Goal: Navigation & Orientation: Find specific page/section

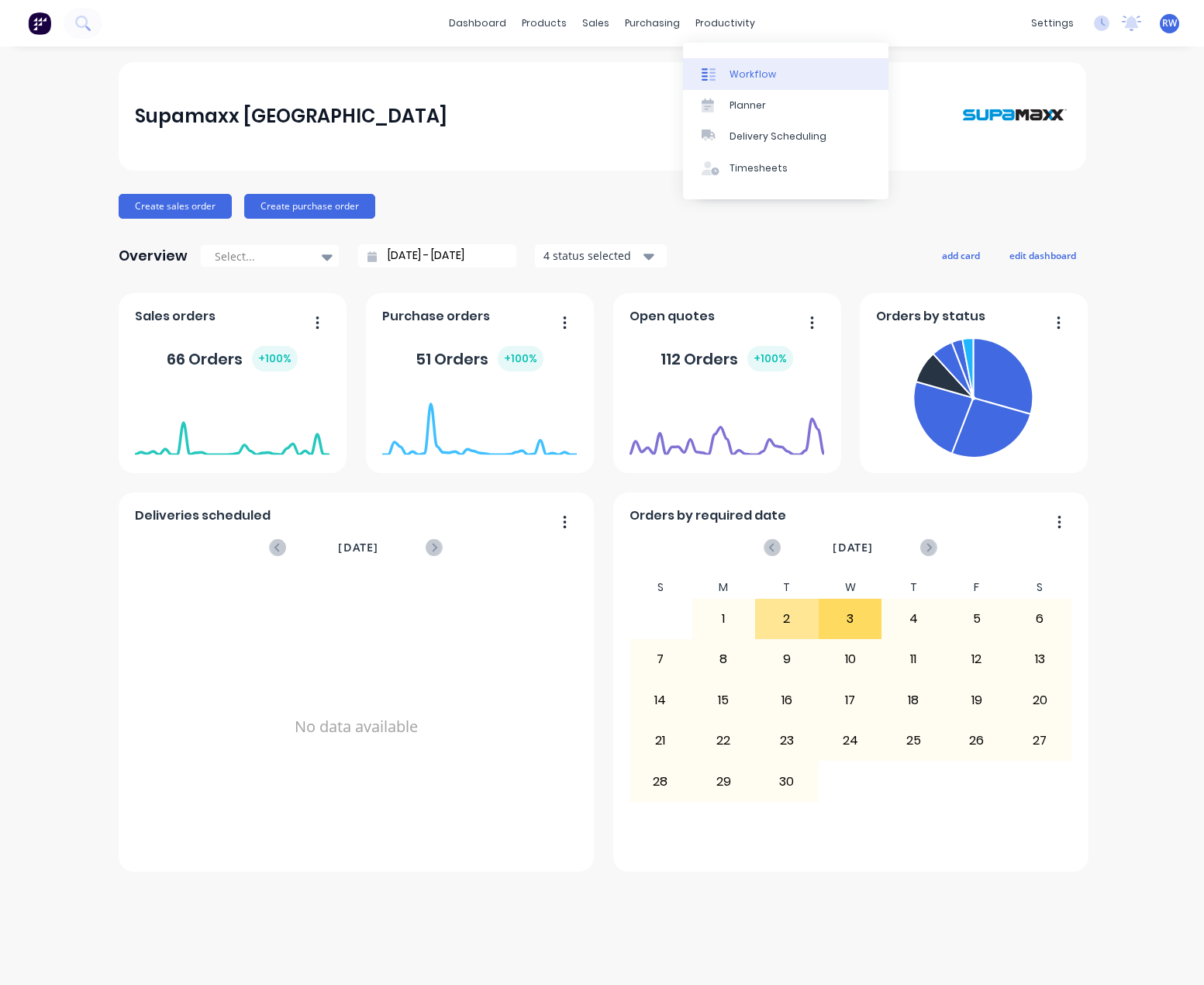
click at [737, 78] on div "Workflow" at bounding box center [753, 74] width 47 height 14
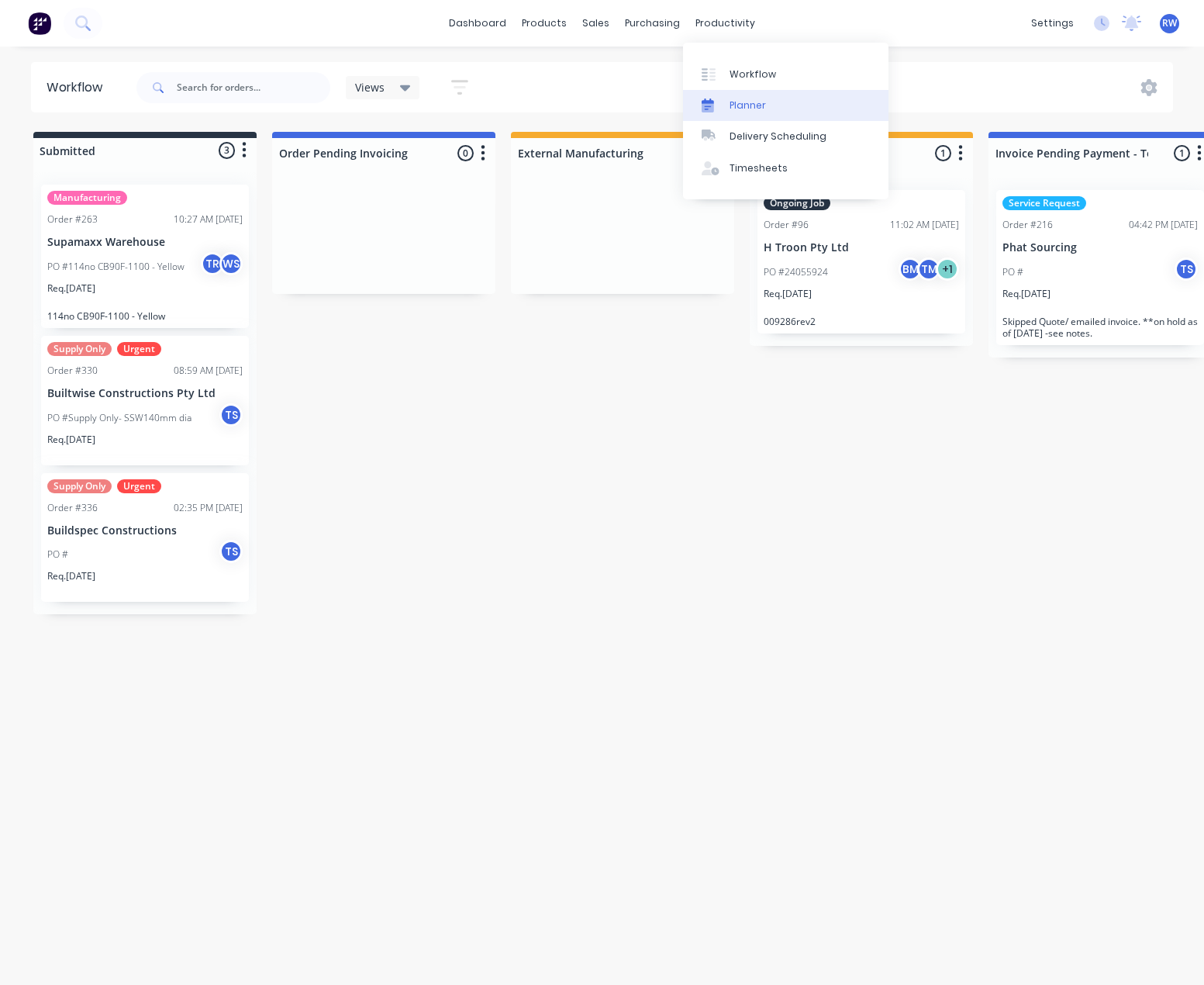
click at [740, 102] on div "Planner" at bounding box center [748, 105] width 36 height 14
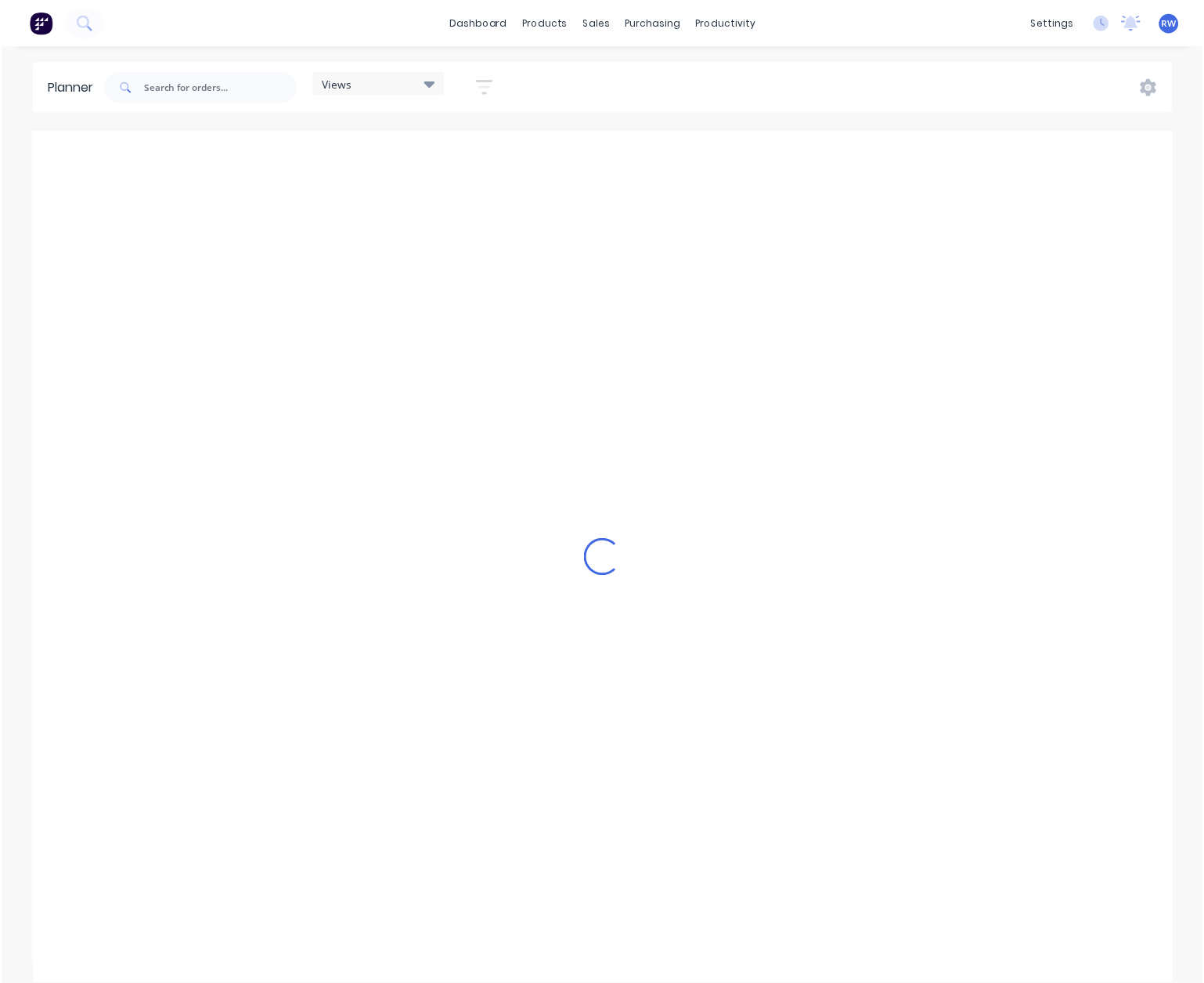
scroll to position [0, 377]
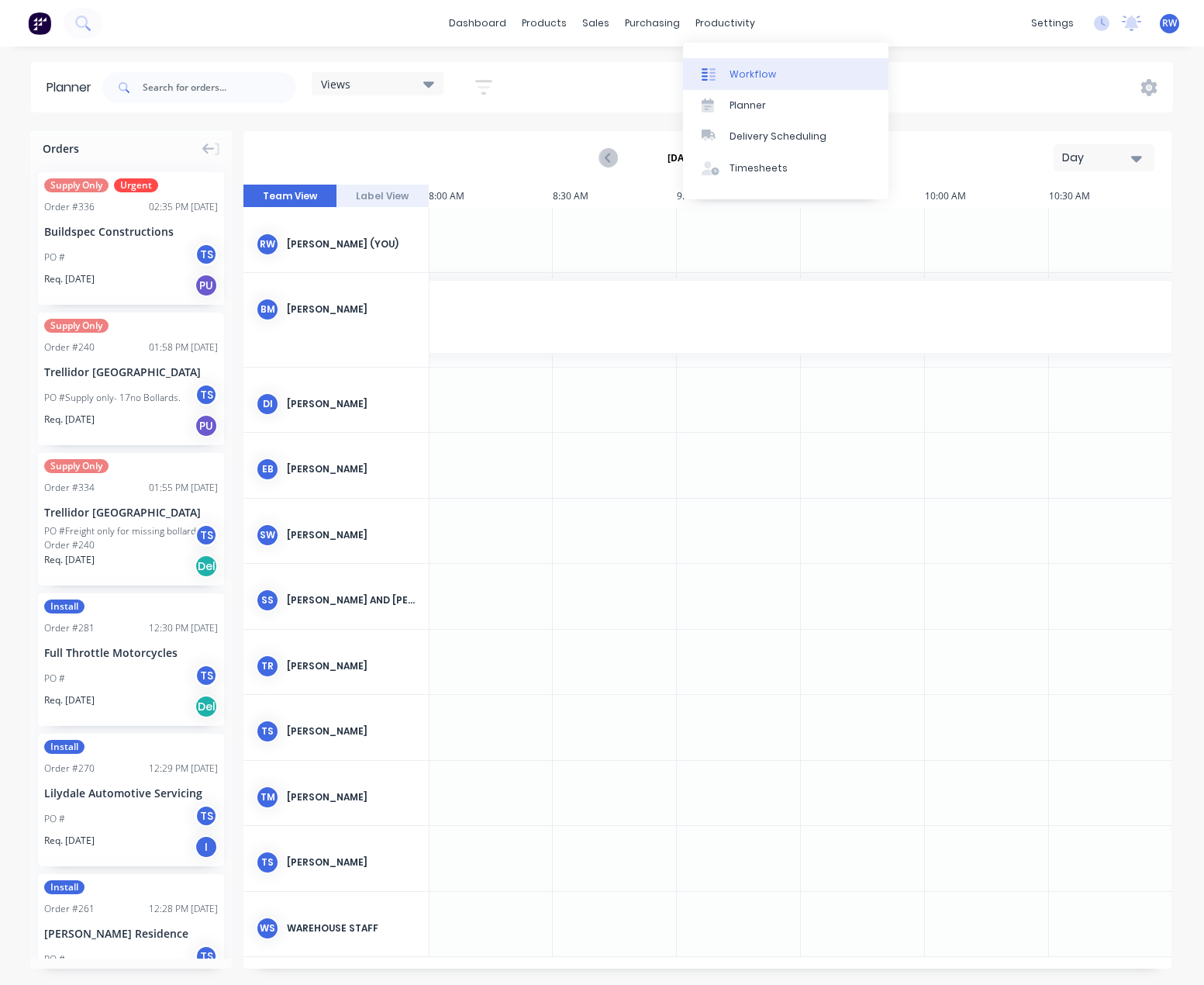
click at [741, 69] on div "Workflow" at bounding box center [753, 74] width 47 height 14
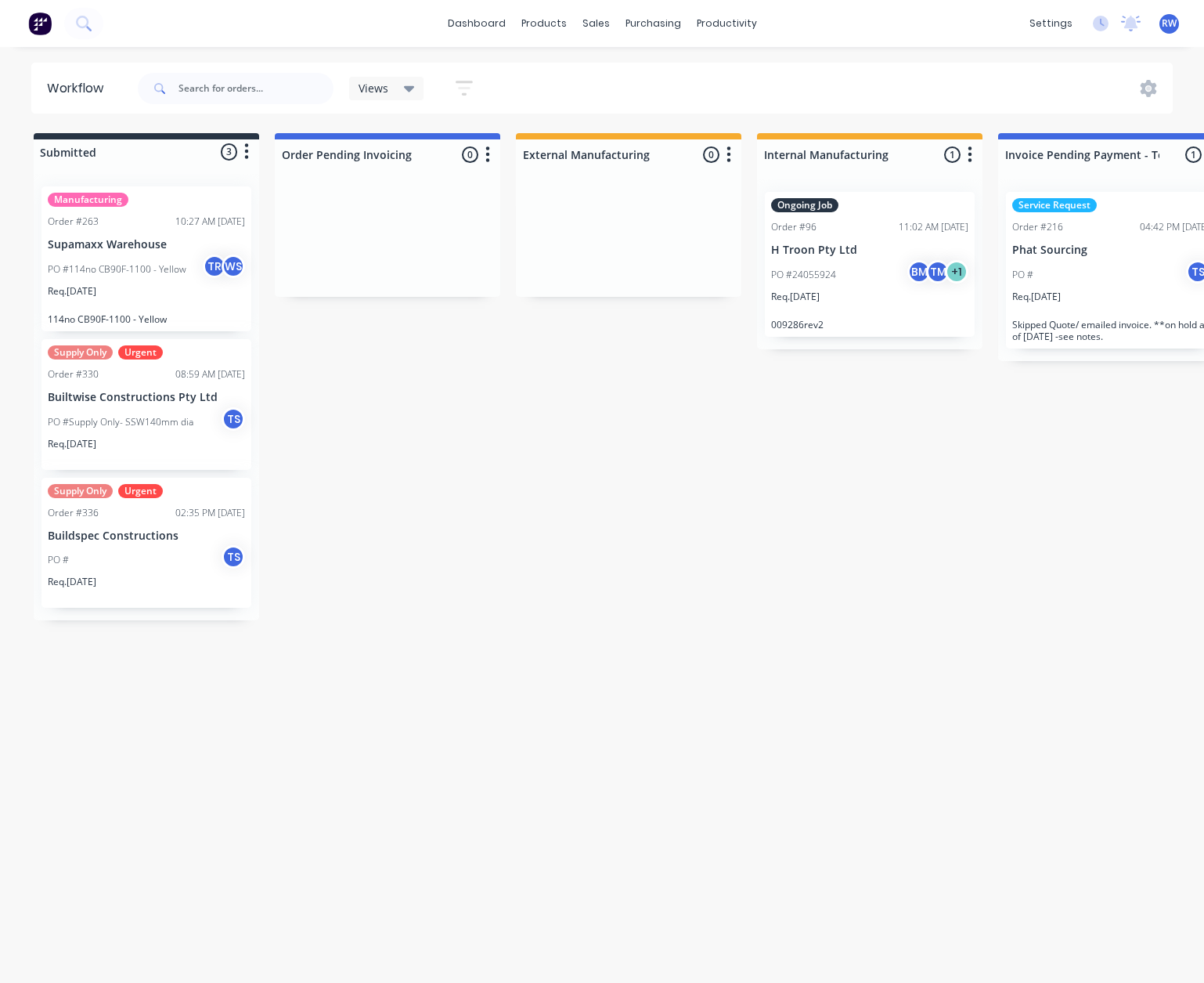
click at [400, 85] on div "Views" at bounding box center [387, 87] width 56 height 14
click at [408, 267] on button "Manufacturing" at bounding box center [444, 268] width 167 height 18
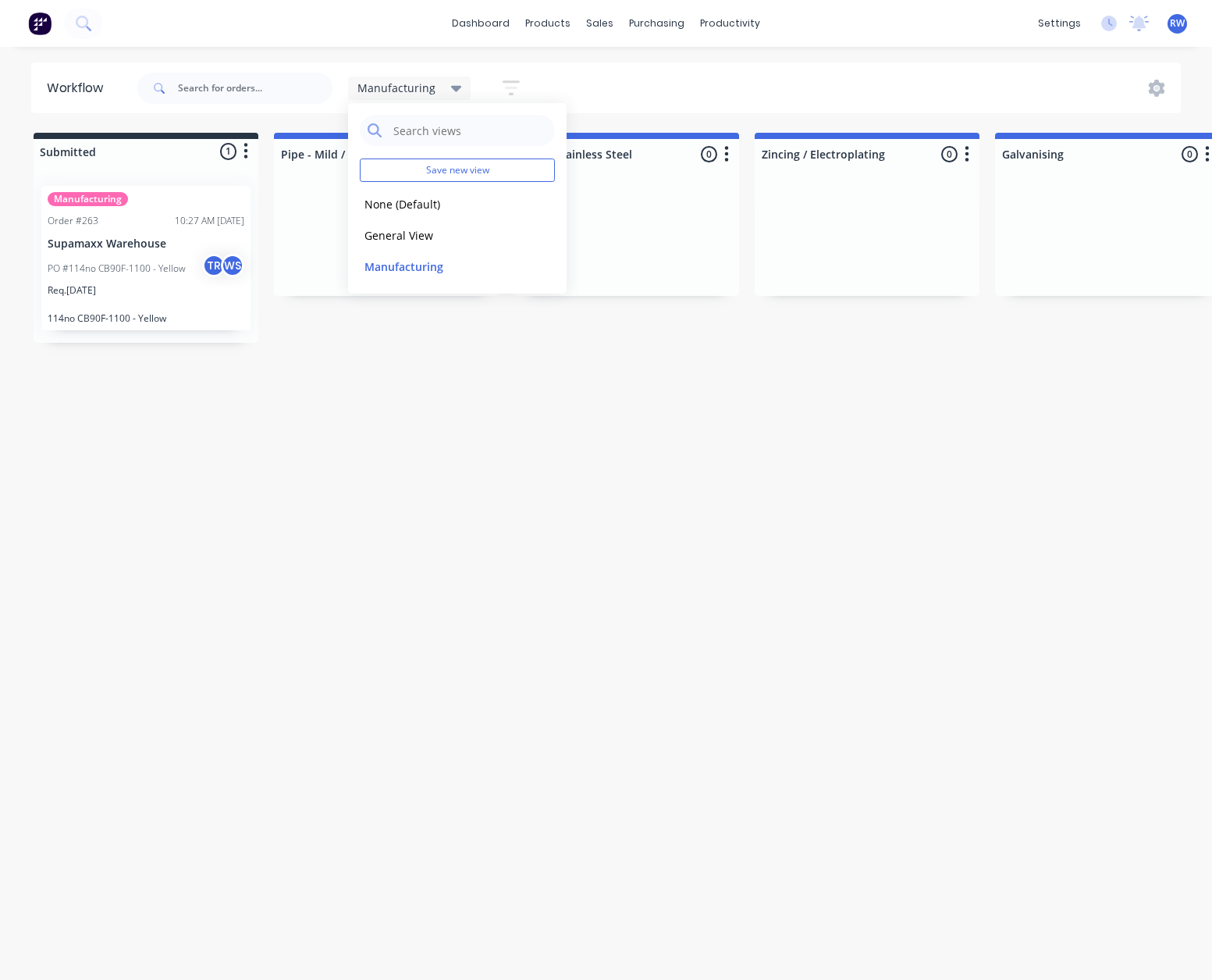
click at [451, 88] on icon at bounding box center [456, 89] width 11 height 6
click at [453, 84] on icon at bounding box center [456, 88] width 11 height 17
click at [421, 227] on button "General View" at bounding box center [443, 236] width 166 height 18
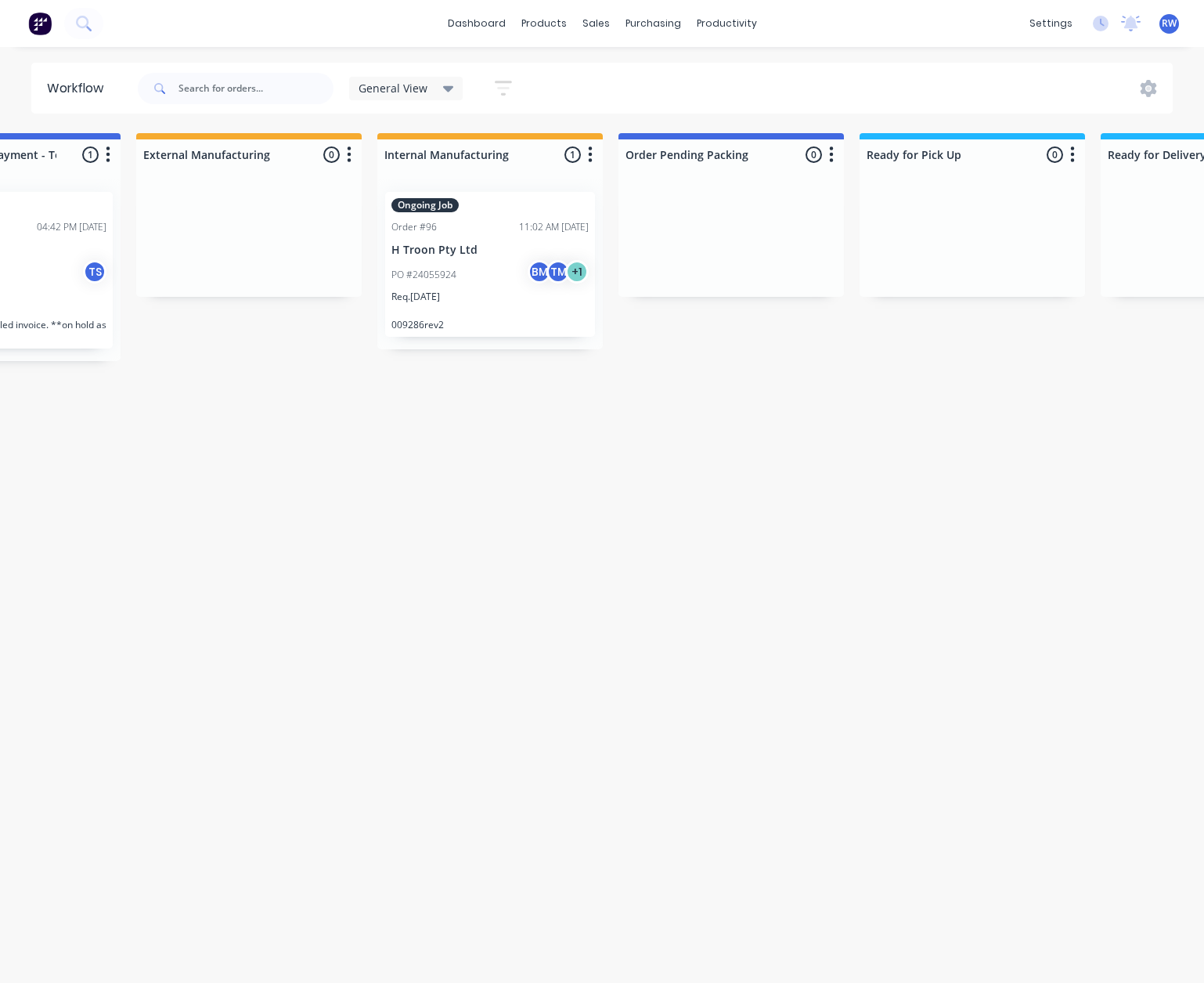
scroll to position [0, 626]
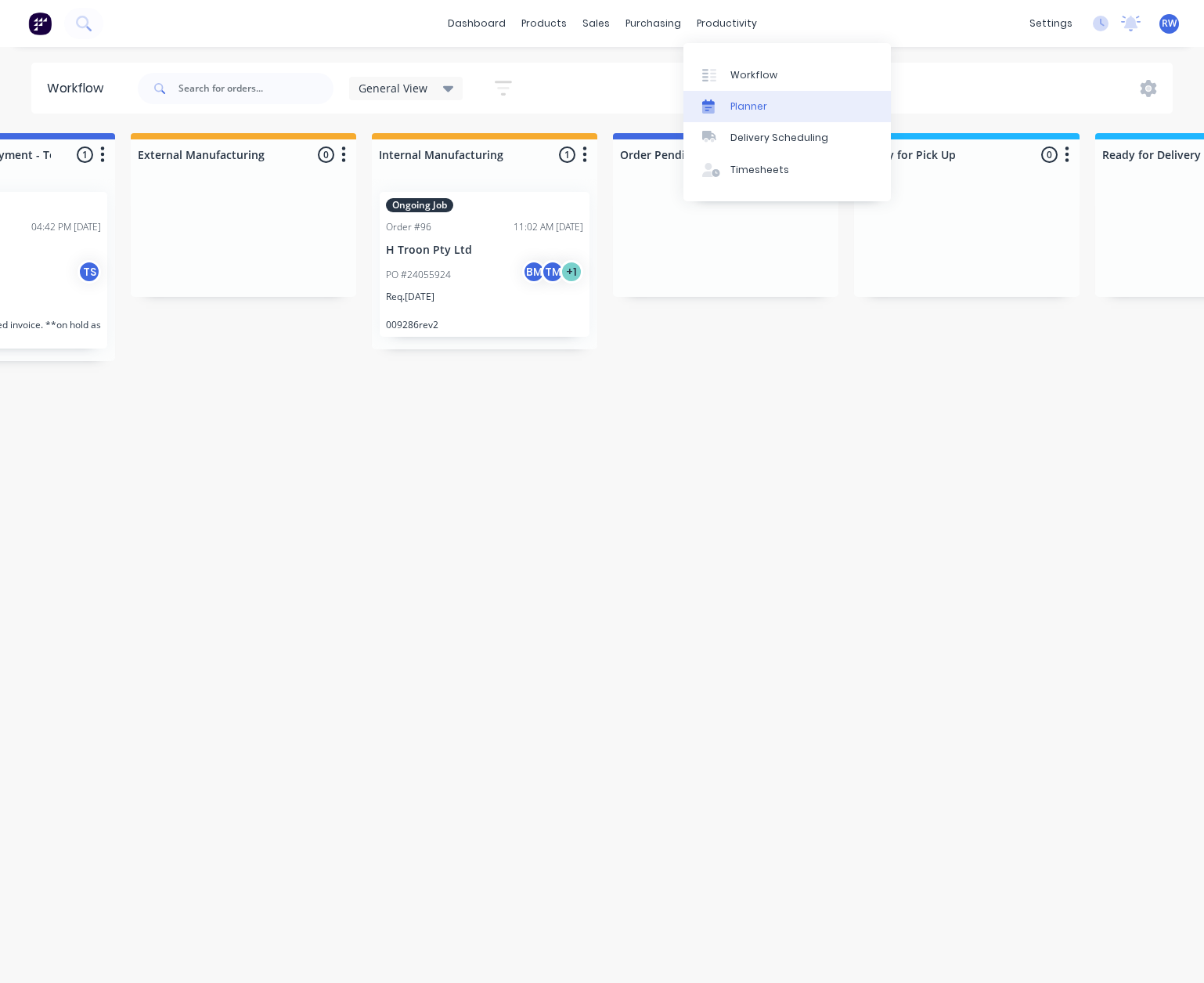
click at [757, 106] on div "Planner" at bounding box center [749, 106] width 36 height 14
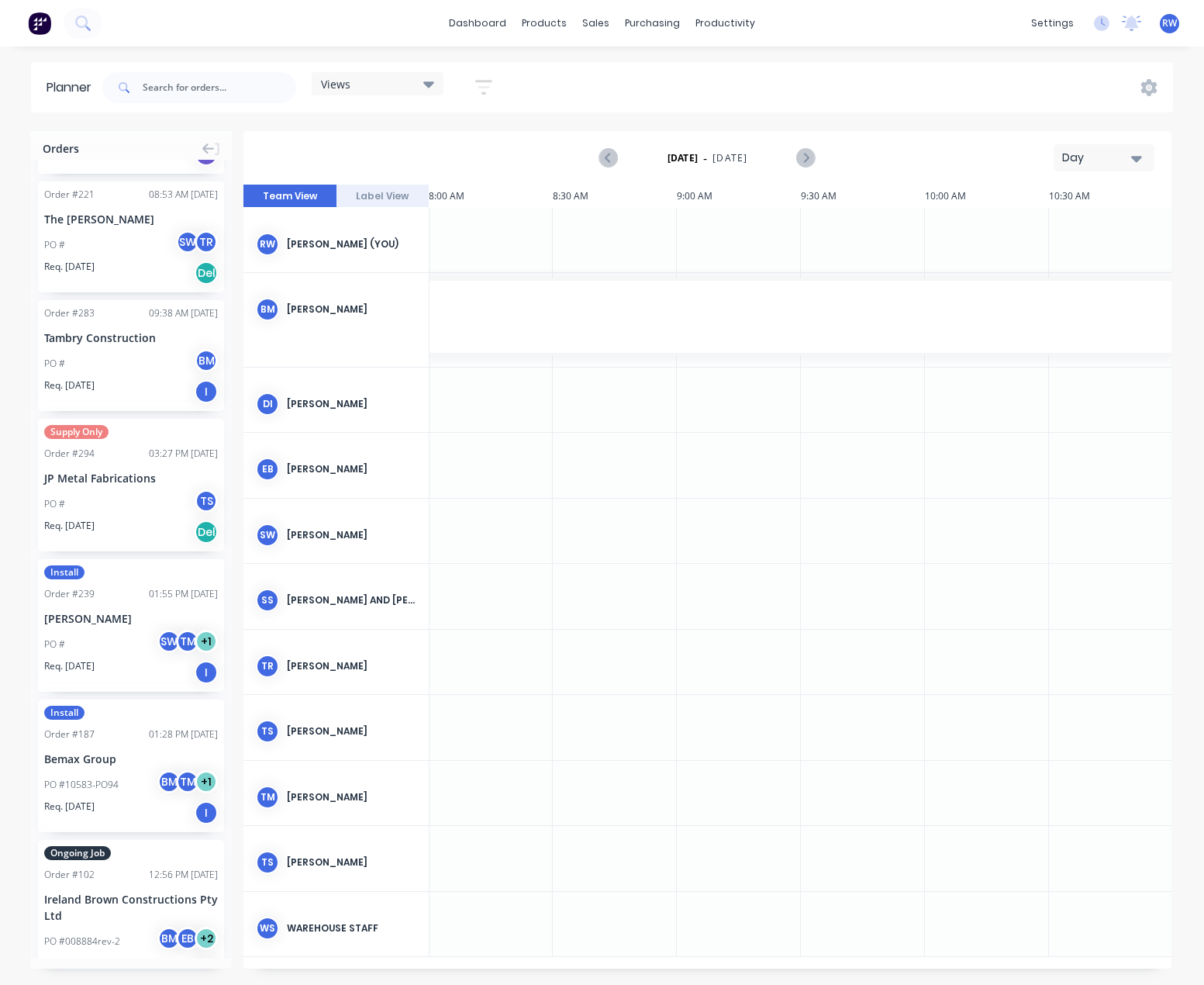
scroll to position [1938, 0]
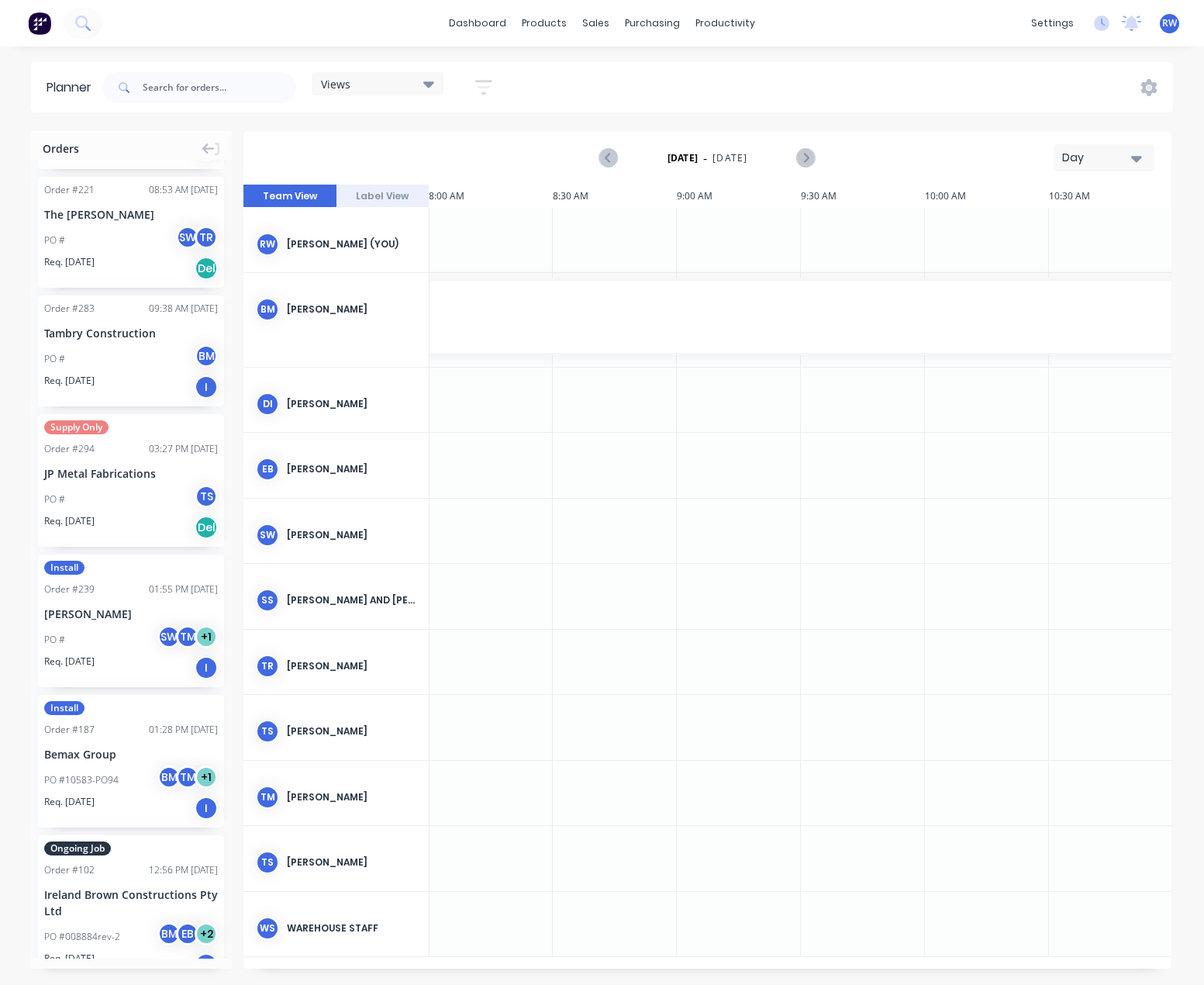
click at [94, 753] on div "Bemax Group" at bounding box center [131, 754] width 174 height 16
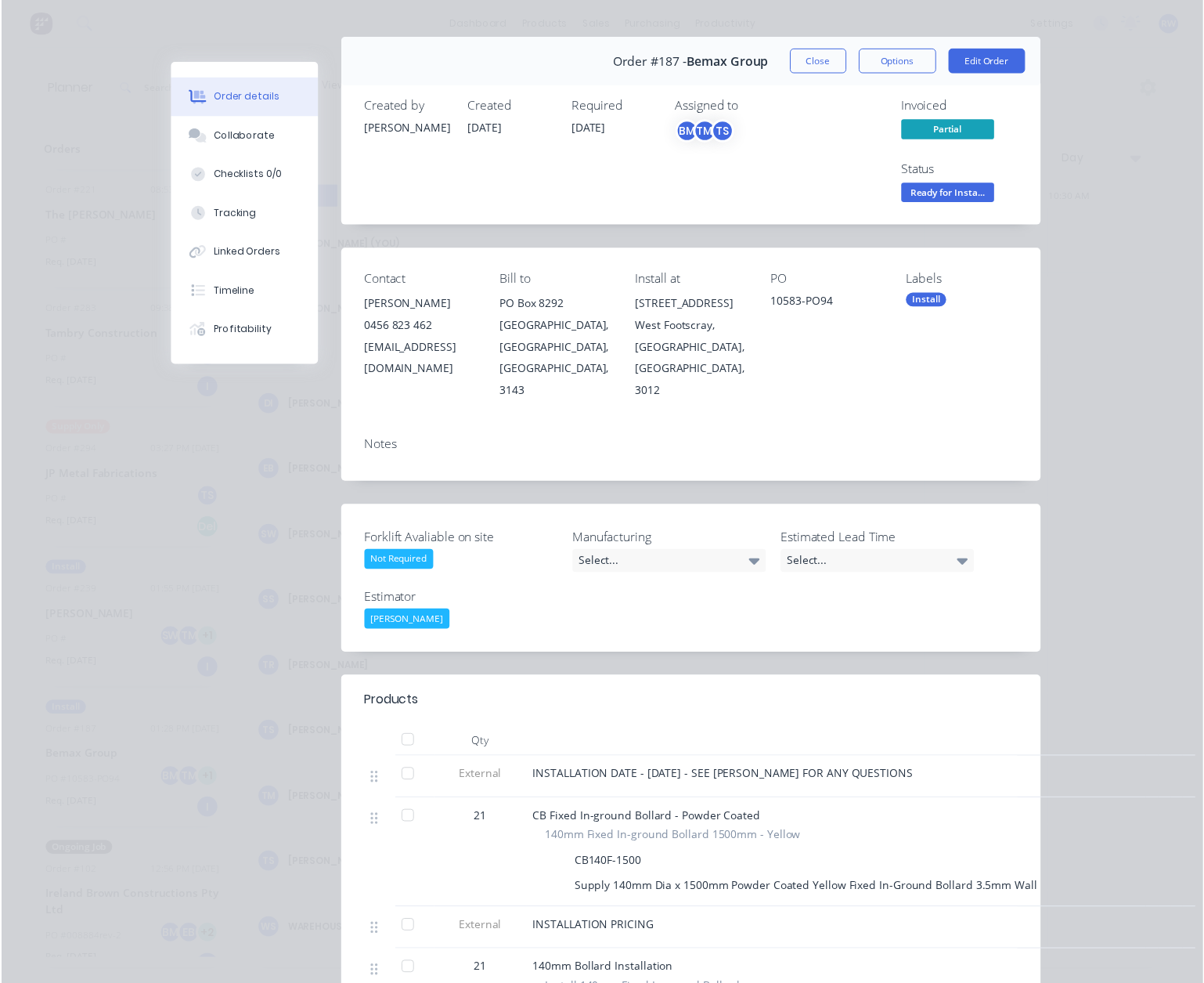
scroll to position [0, 0]
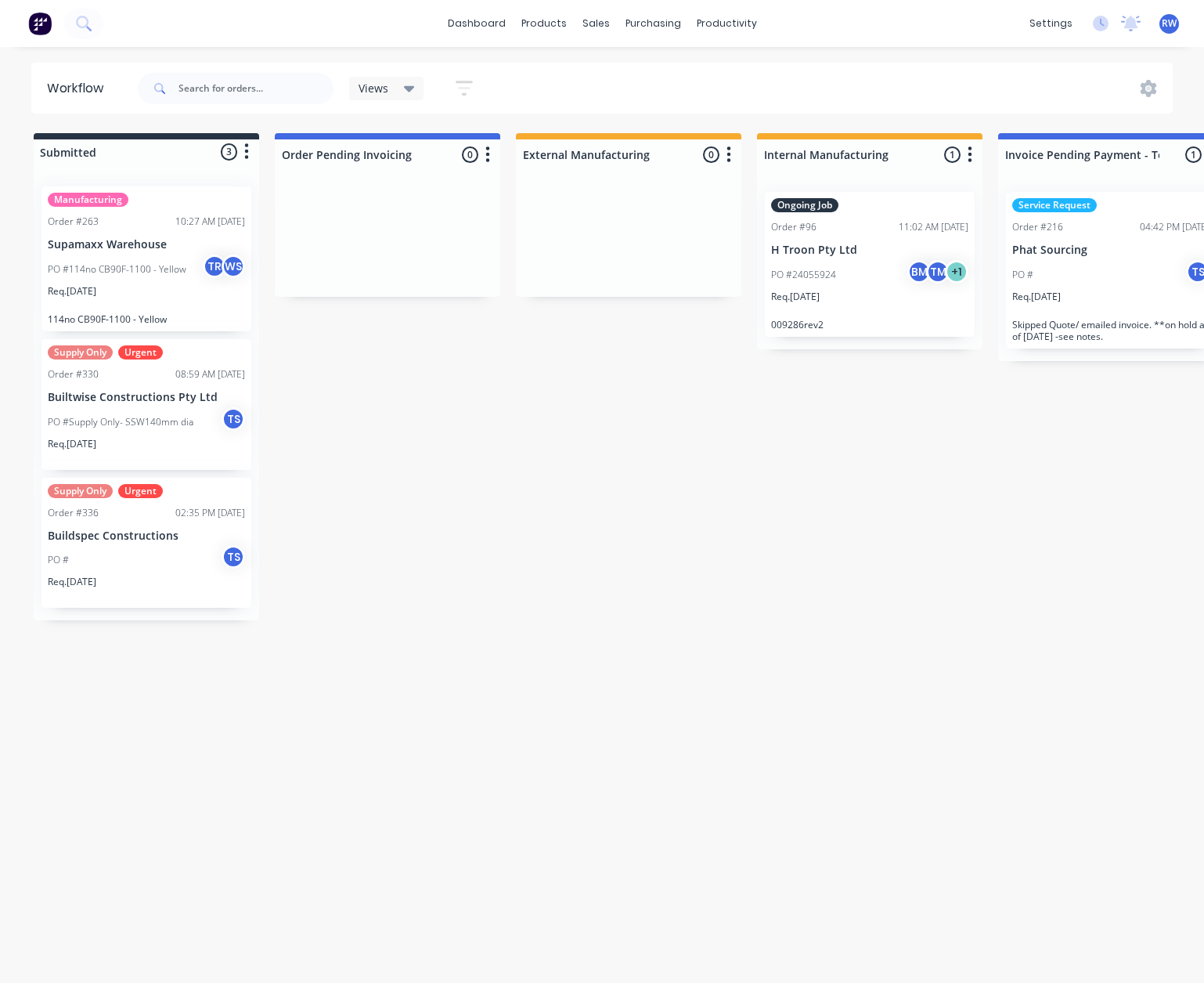
click at [407, 93] on icon at bounding box center [410, 88] width 11 height 17
click at [410, 199] on button "None (Default)" at bounding box center [444, 205] width 167 height 18
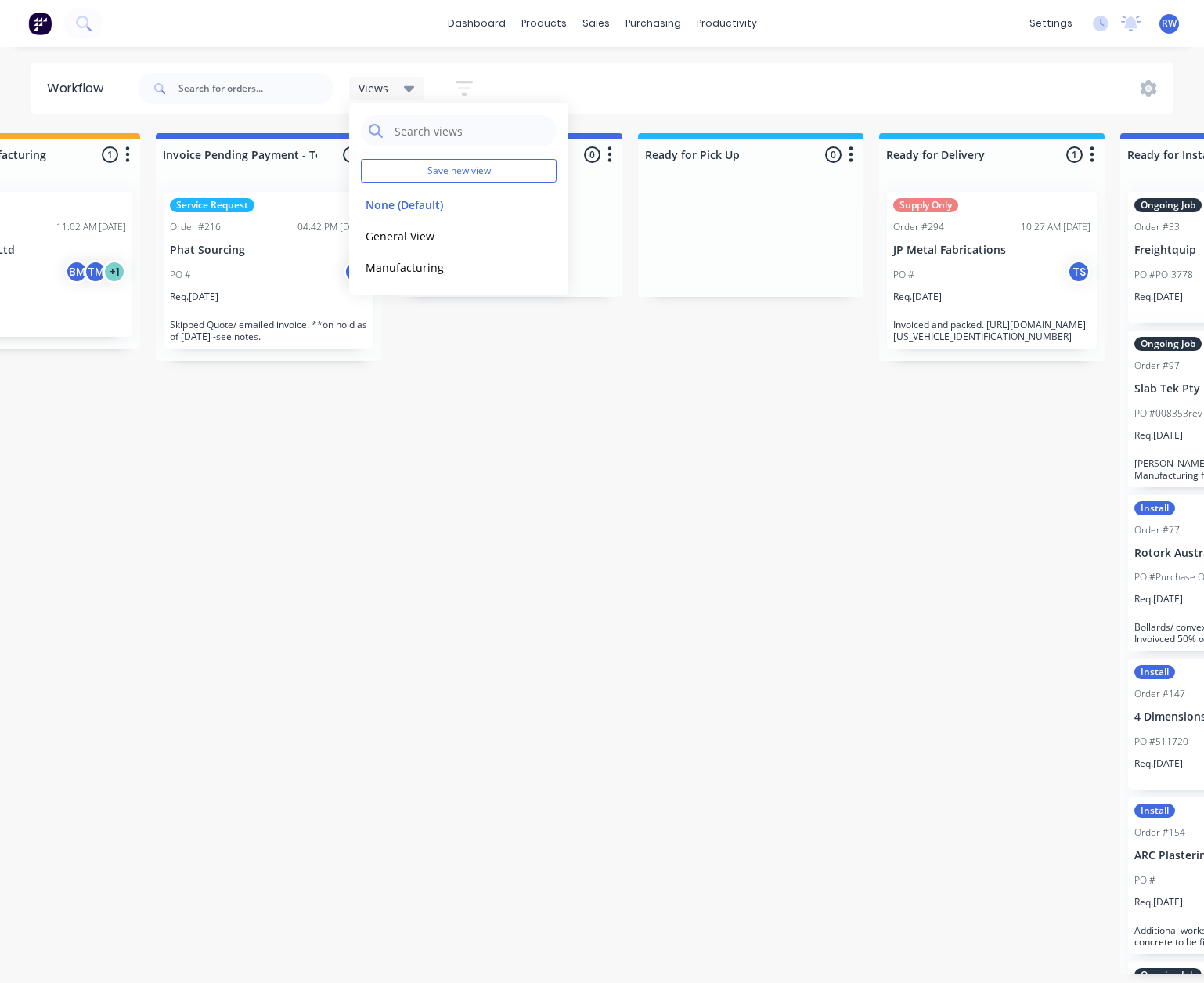
scroll to position [0, 861]
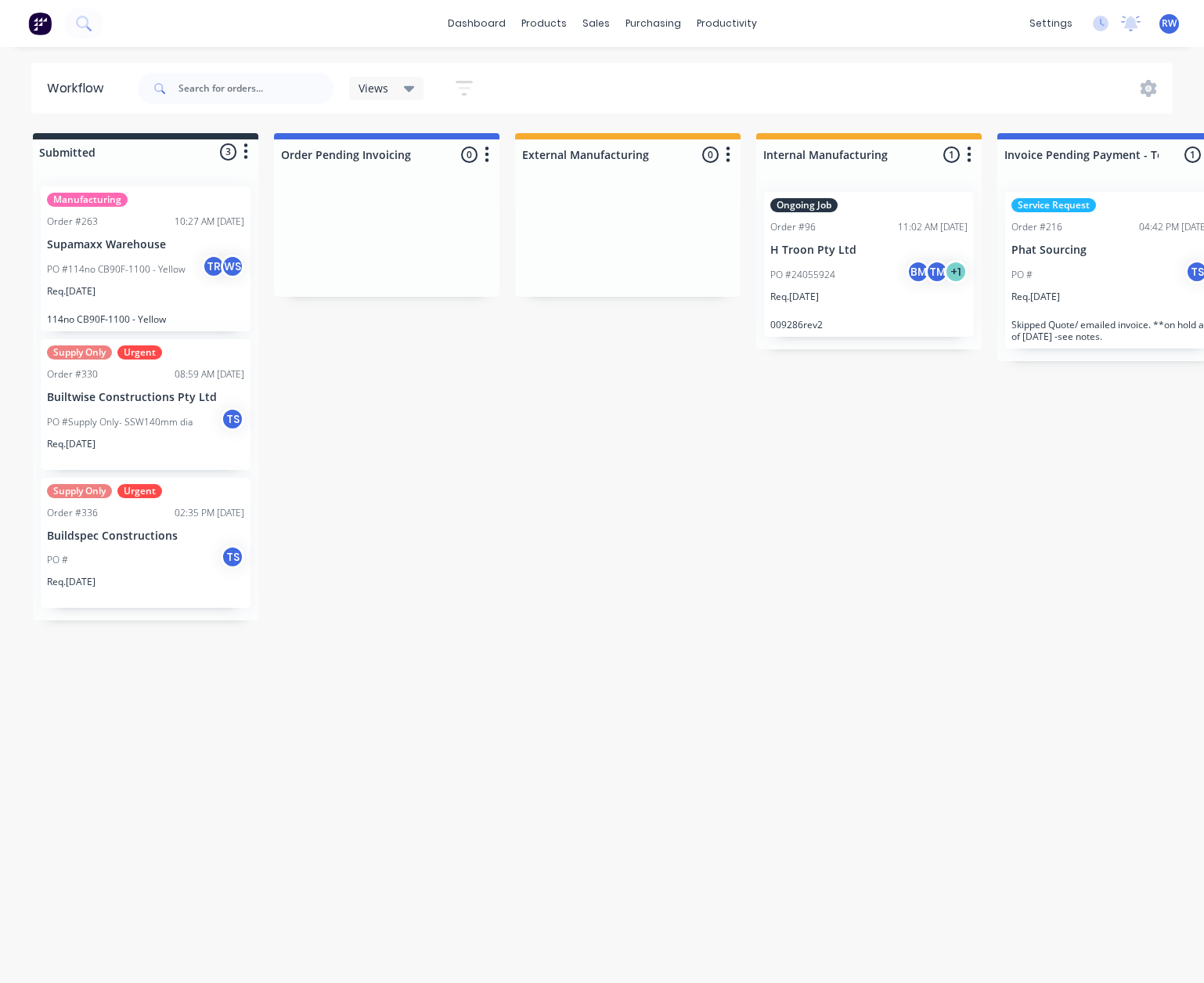
scroll to position [0, 0]
click at [404, 91] on icon at bounding box center [410, 88] width 11 height 17
click at [415, 233] on button "General View" at bounding box center [444, 237] width 167 height 18
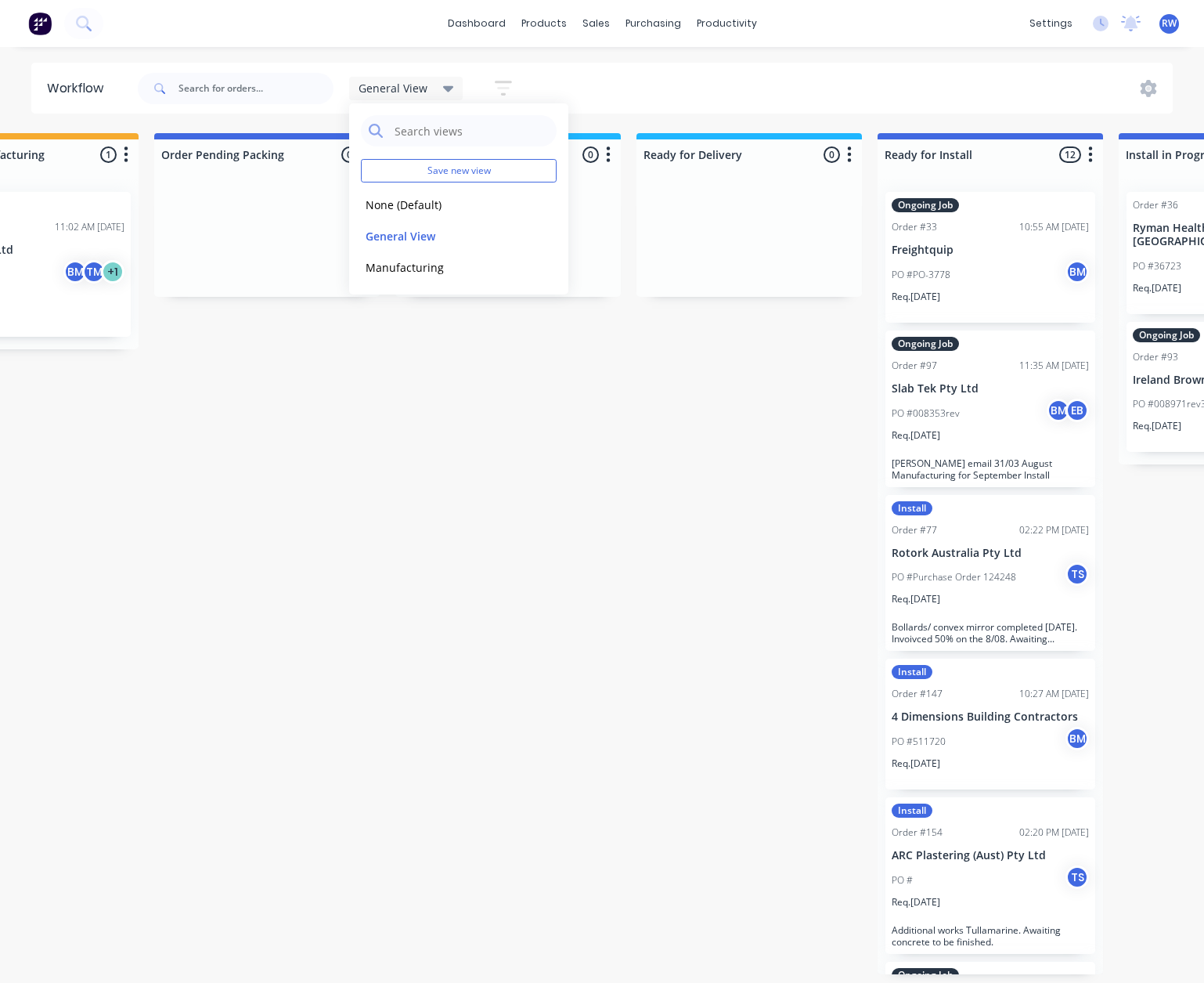
scroll to position [0, 1175]
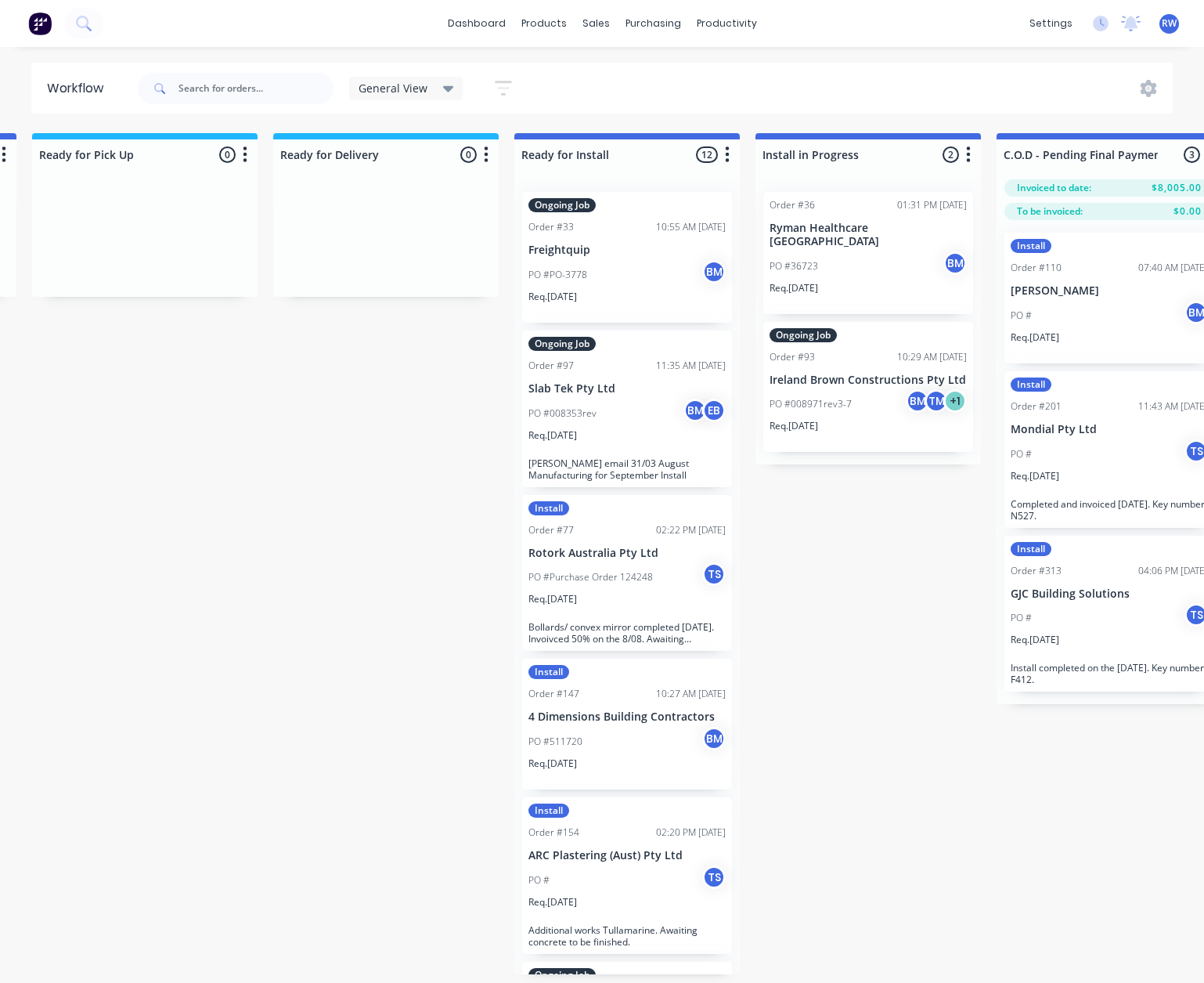
scroll to position [0, 1410]
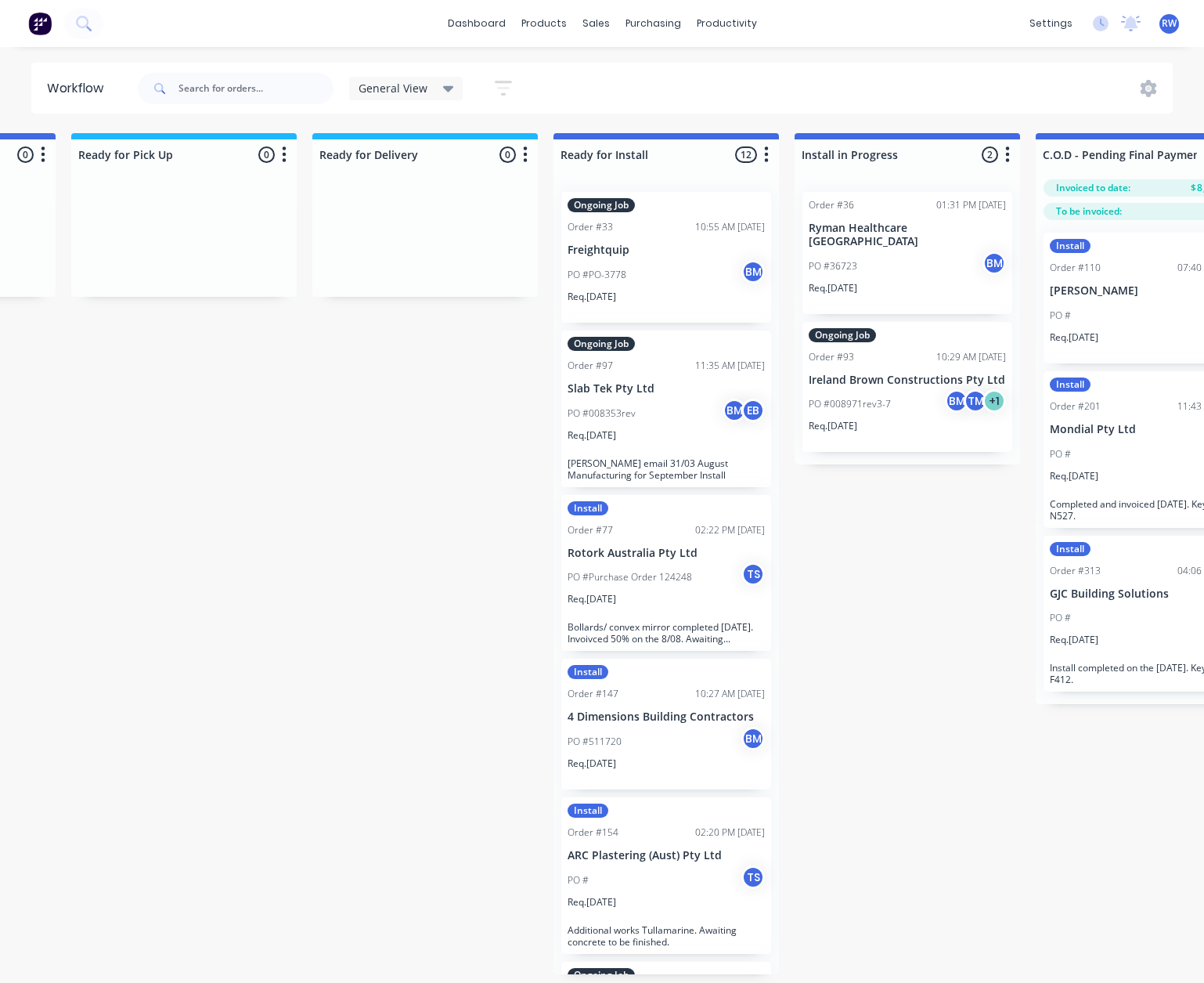
click at [363, 378] on div "Submitted 2 Status colour #273444 hex #273444 Save Cancel Summaries Total order…" at bounding box center [1133, 573] width 5109 height 882
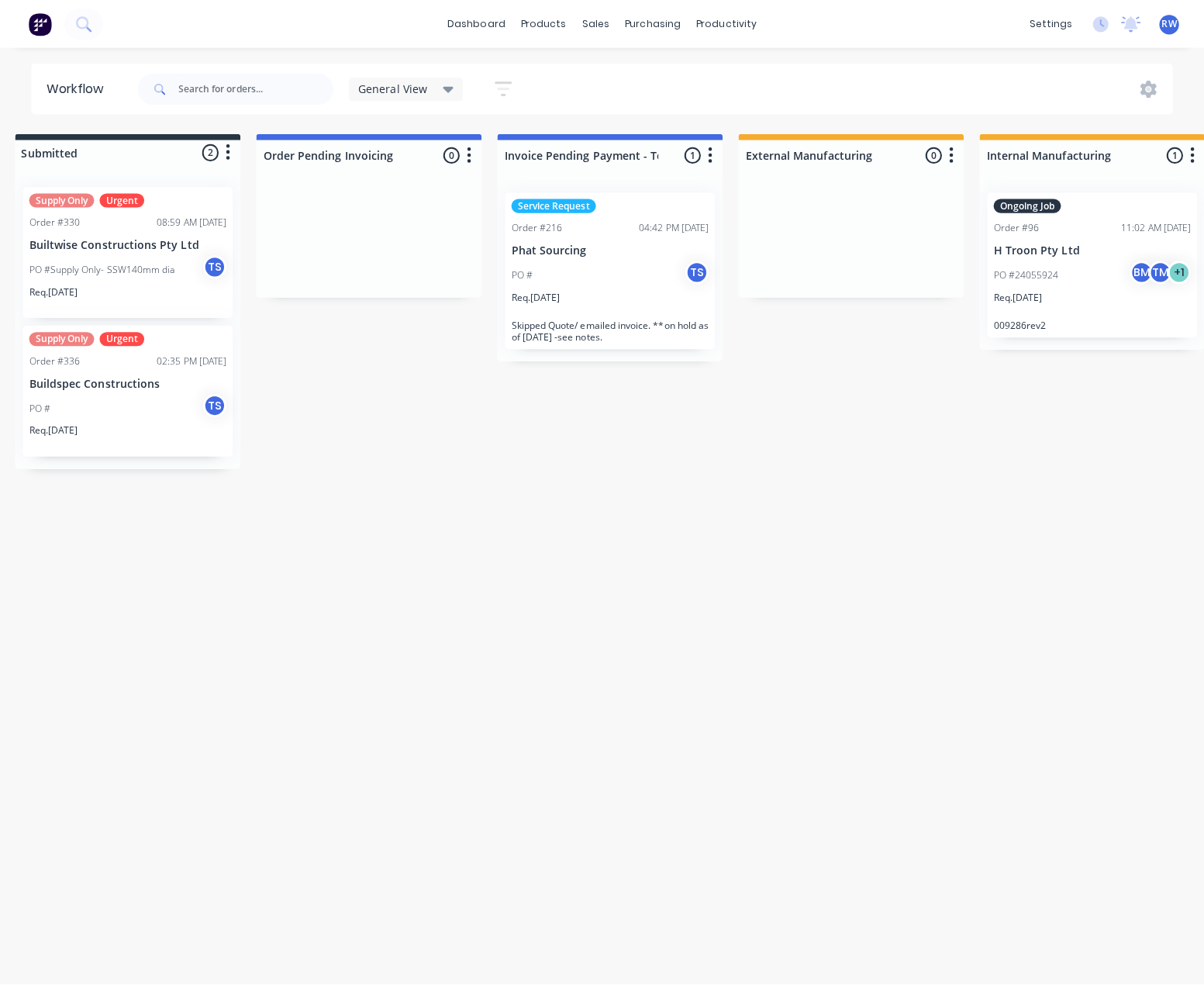
scroll to position [0, 0]
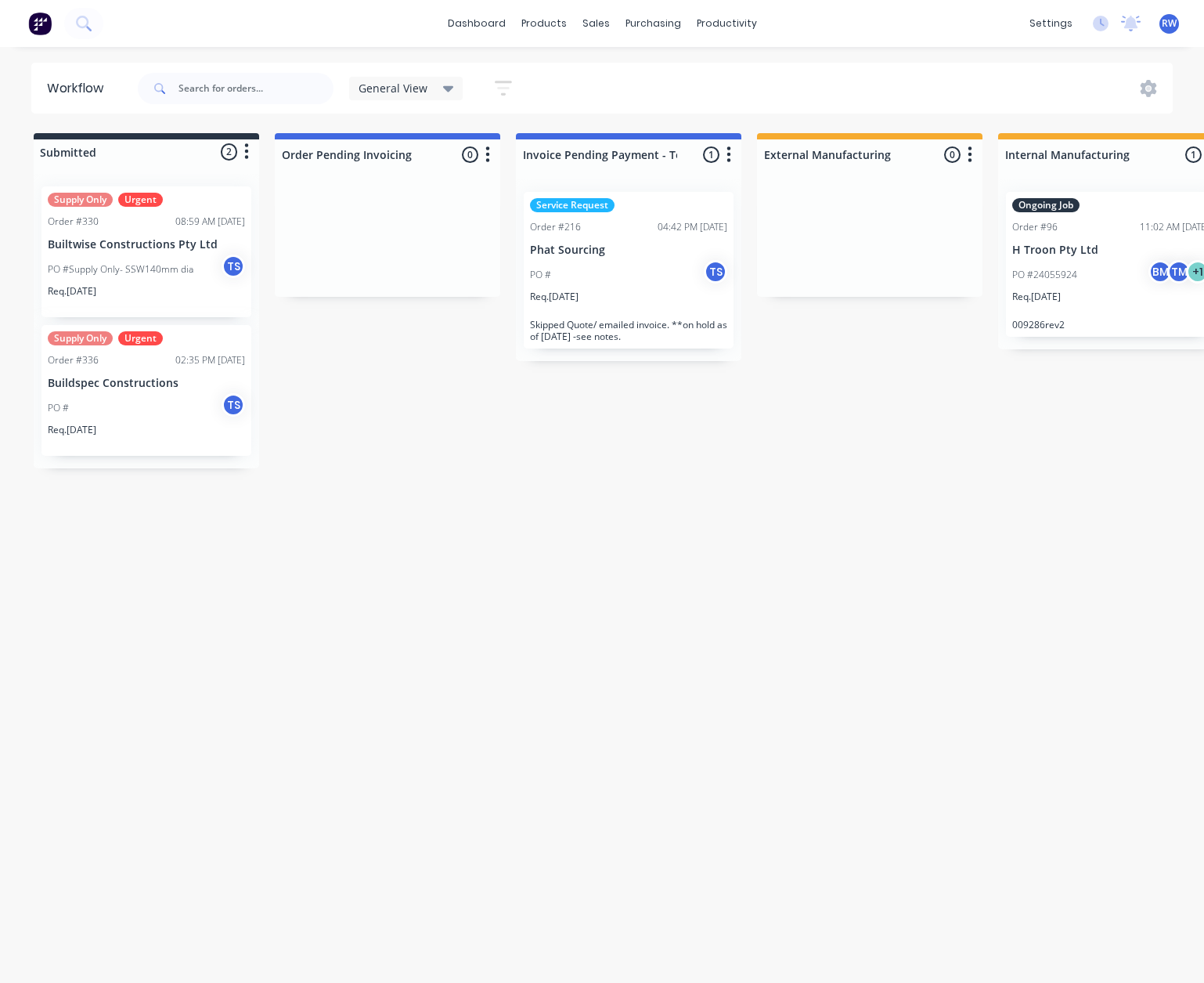
click at [455, 84] on div "General View" at bounding box center [407, 88] width 115 height 24
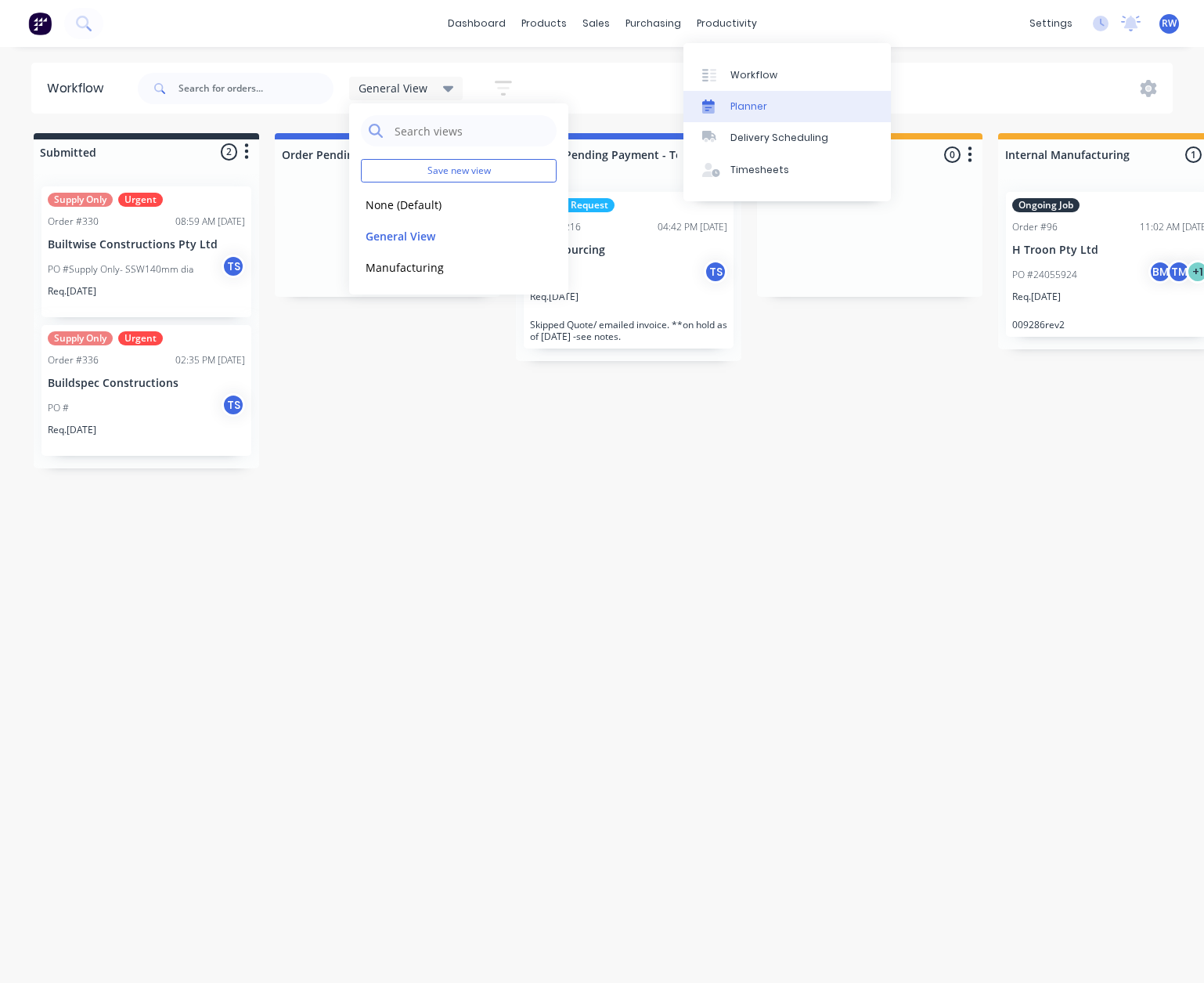
click at [755, 106] on div "Planner" at bounding box center [749, 106] width 36 height 14
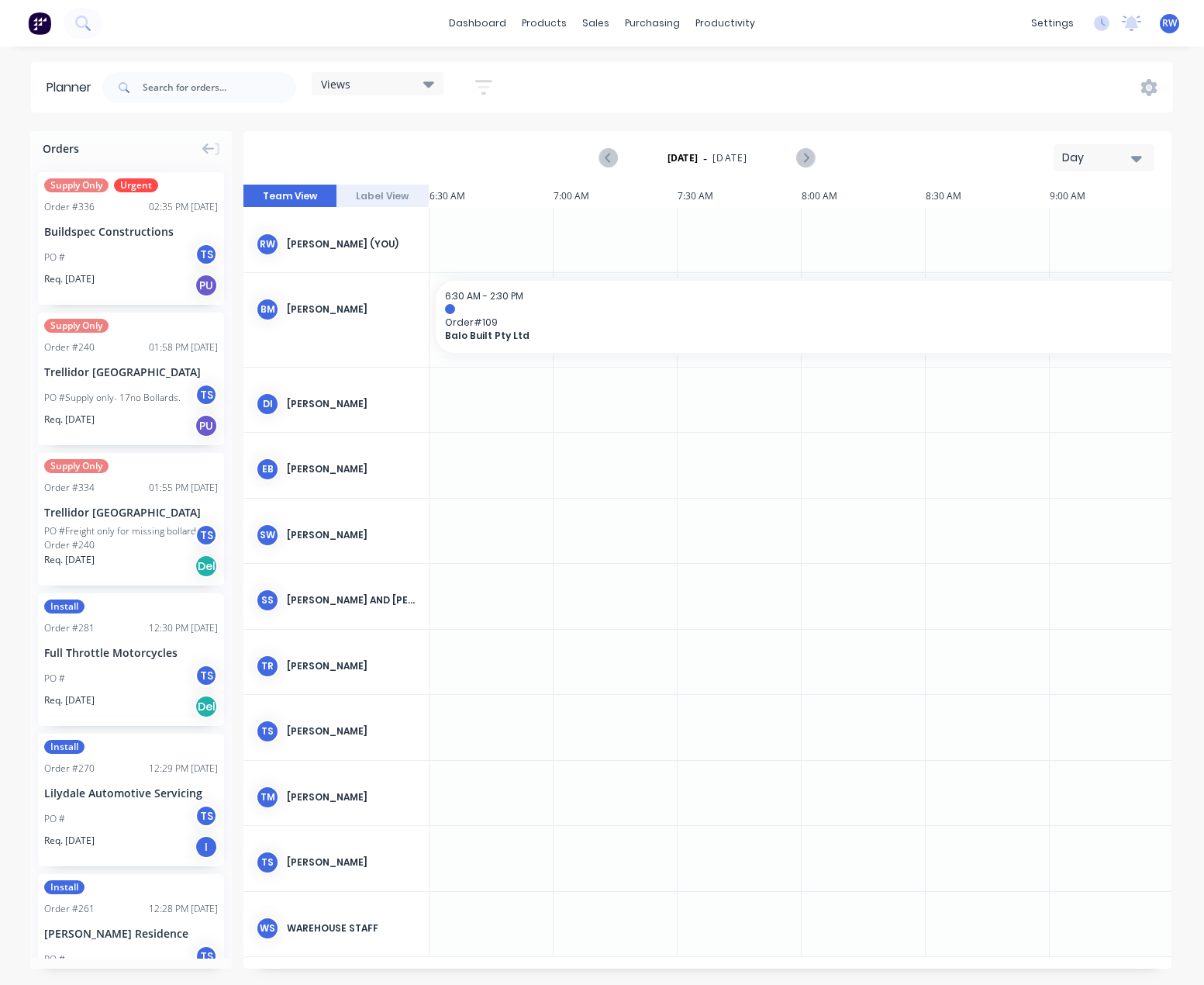
scroll to position [0, 373]
click at [210, 150] on icon at bounding box center [209, 148] width 13 height 14
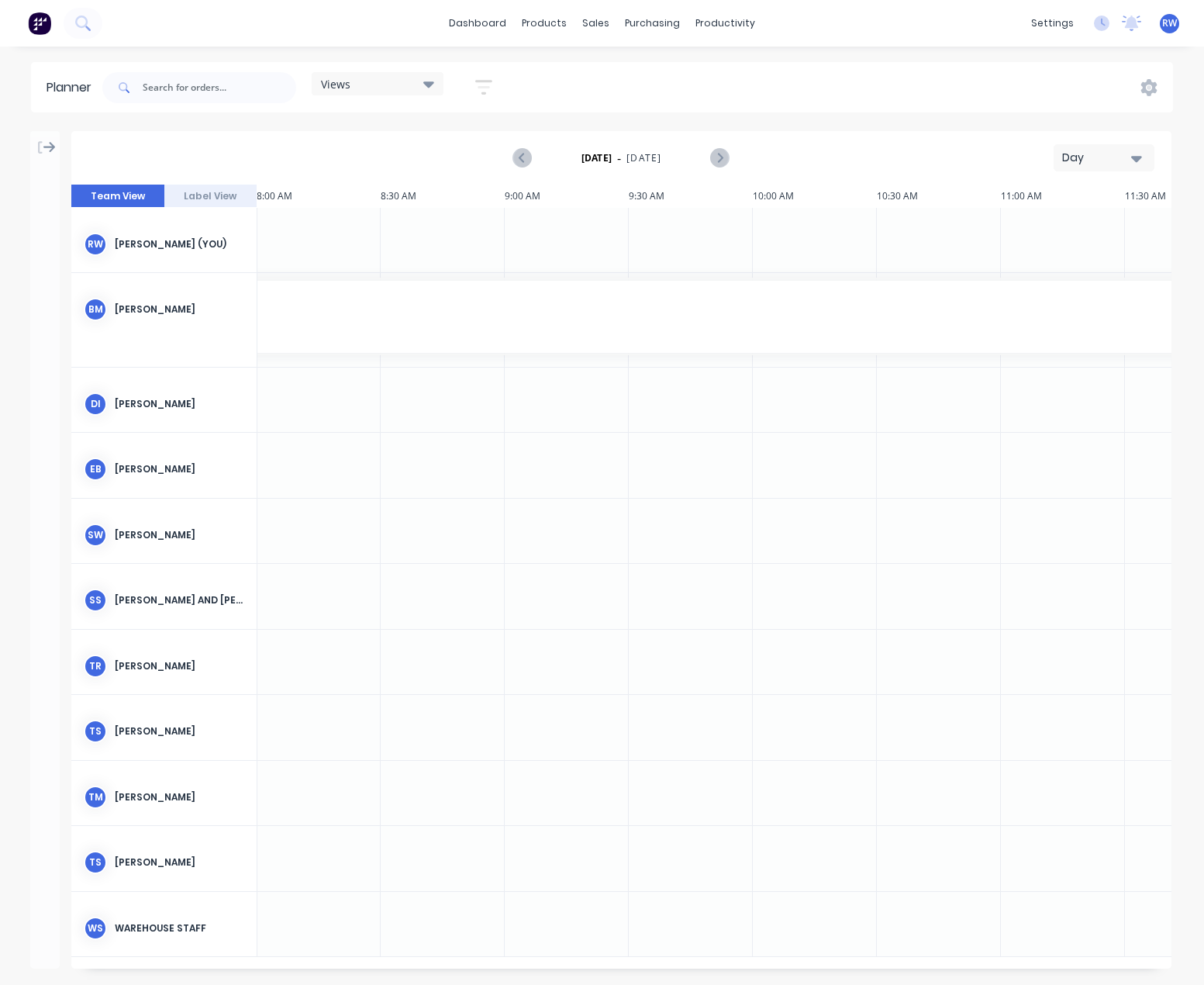
click at [43, 147] on icon at bounding box center [50, 147] width 13 height 14
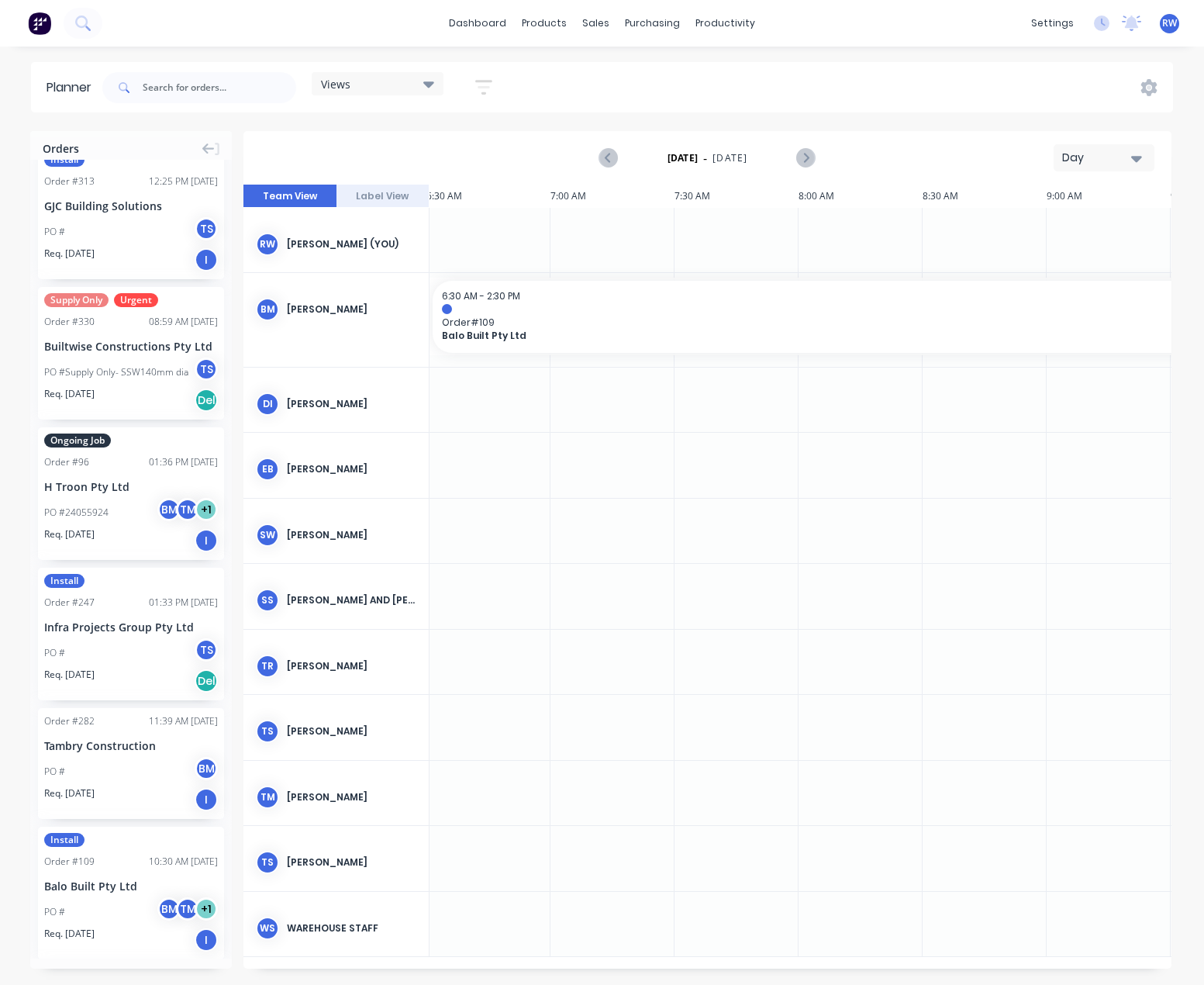
scroll to position [0, 0]
click at [736, 99] on div "Planner" at bounding box center [748, 105] width 36 height 14
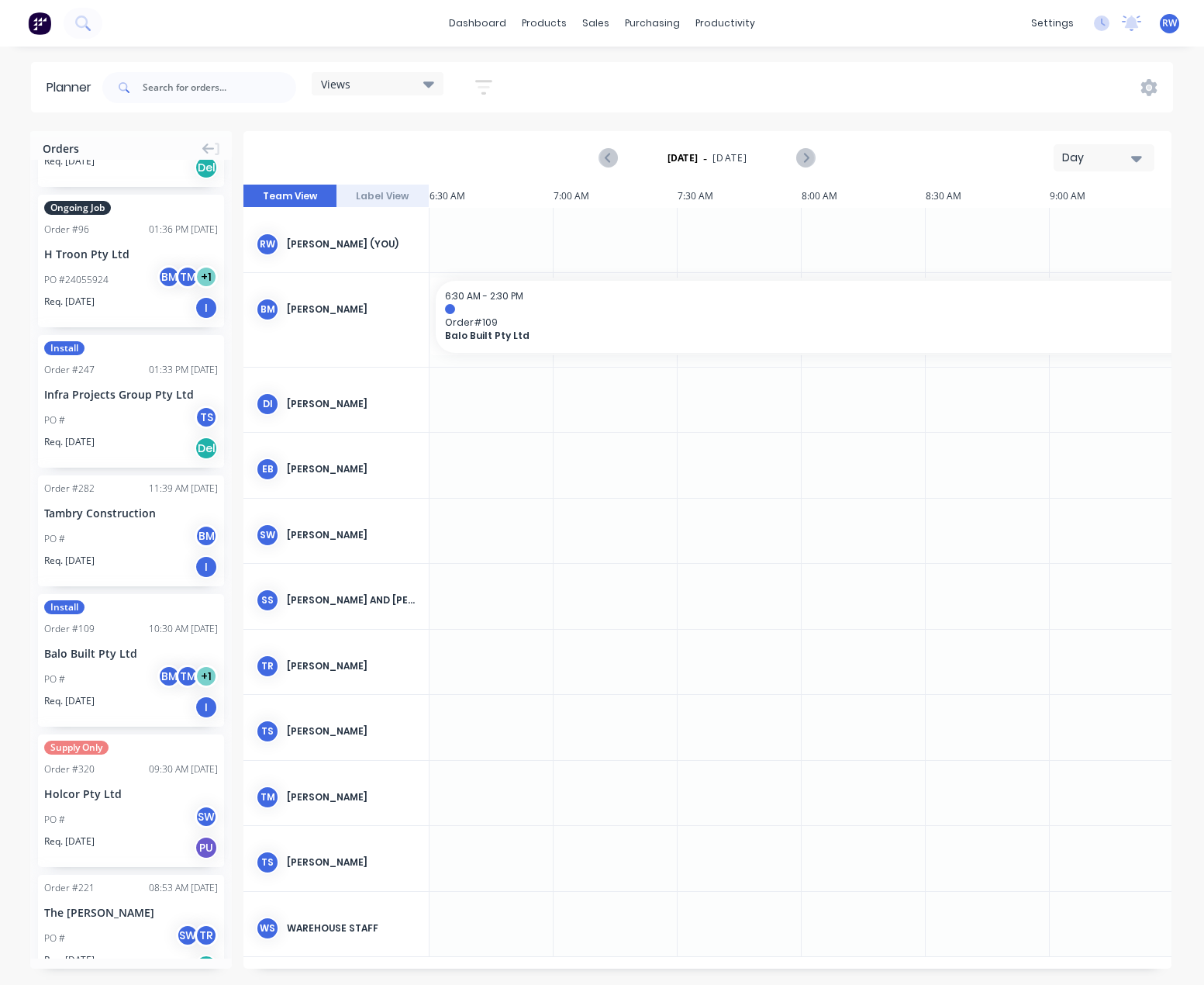
scroll to position [1473, 0]
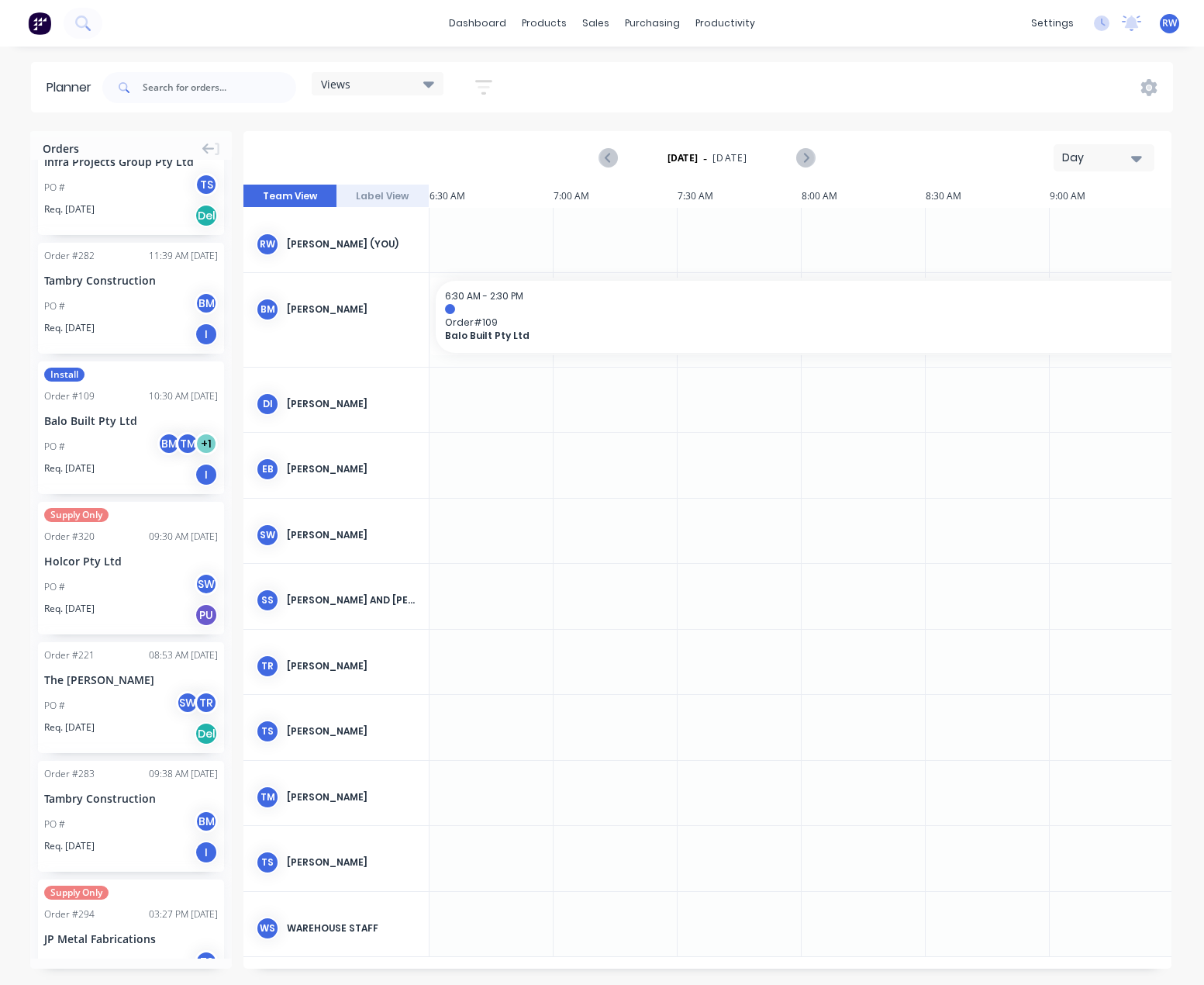
drag, startPoint x: 621, startPoint y: 172, endPoint x: 590, endPoint y: 180, distance: 32.0
drag, startPoint x: 590, startPoint y: 180, endPoint x: 1139, endPoint y: 160, distance: 549.4
click at [1139, 160] on icon "button" at bounding box center [1136, 159] width 11 height 6
click at [1074, 231] on div "Week" at bounding box center [1076, 230] width 153 height 31
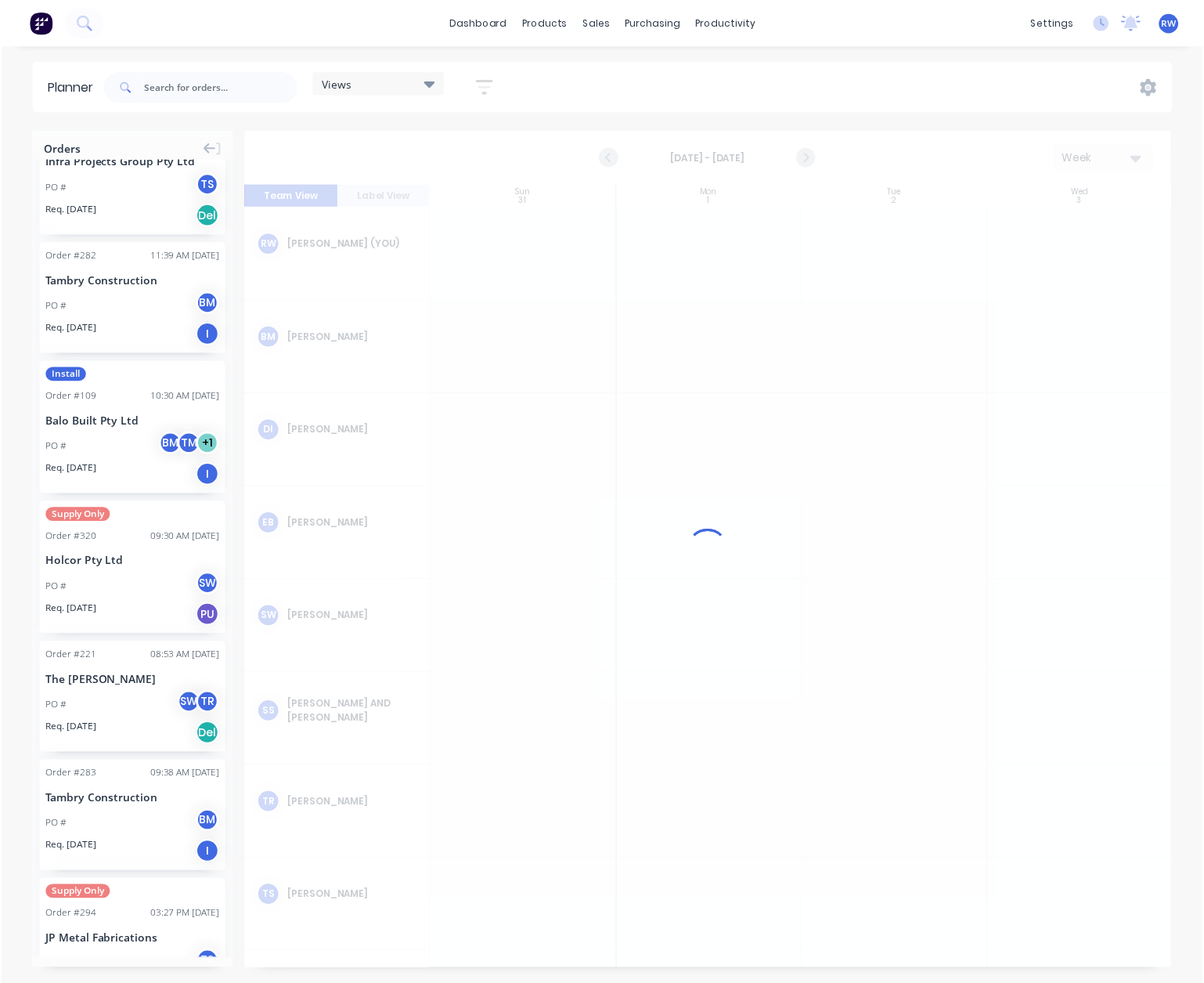
scroll to position [0, 1]
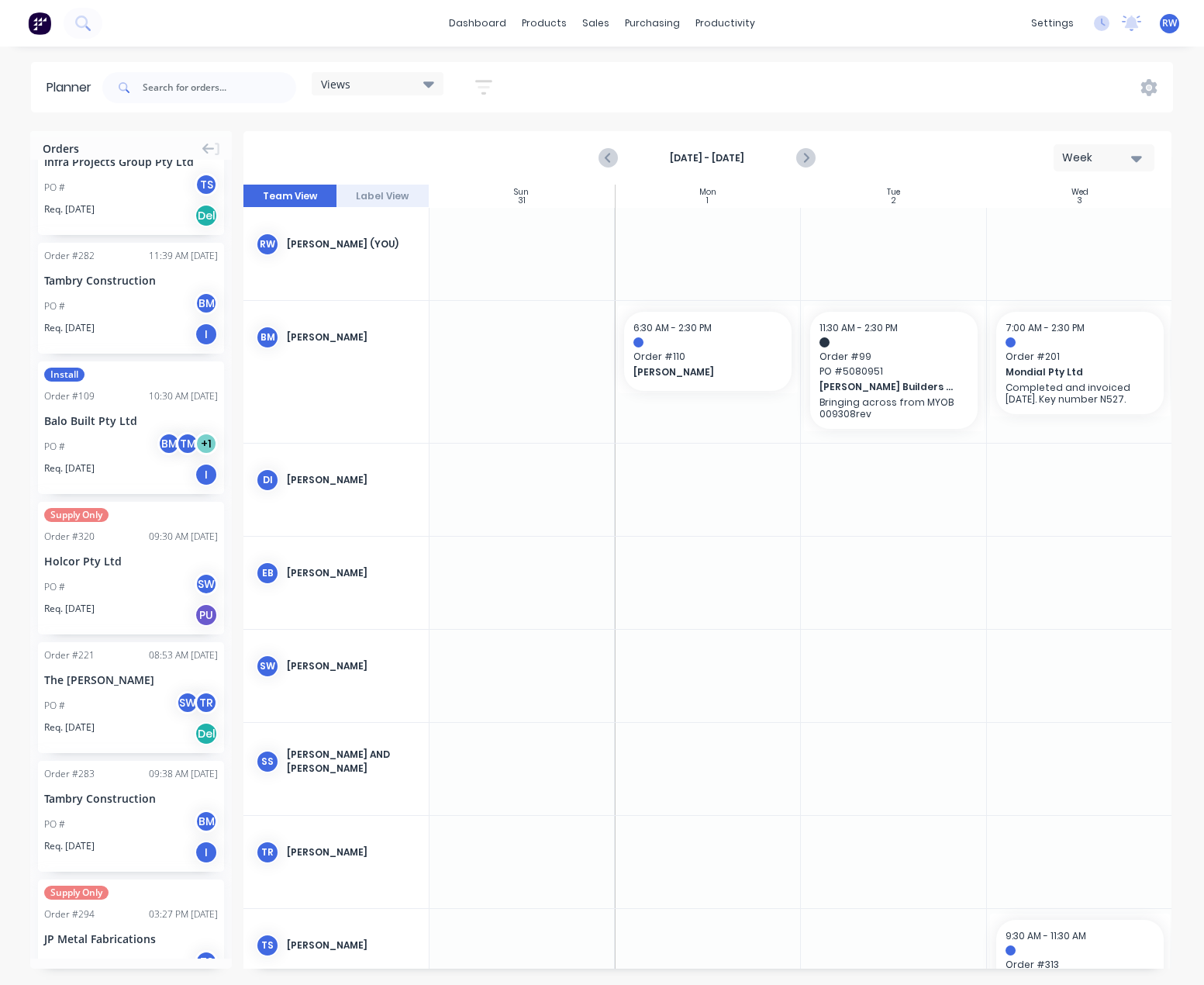
click at [1136, 159] on icon "button" at bounding box center [1136, 159] width 11 height 6
click at [1079, 264] on div "Month" at bounding box center [1076, 261] width 153 height 31
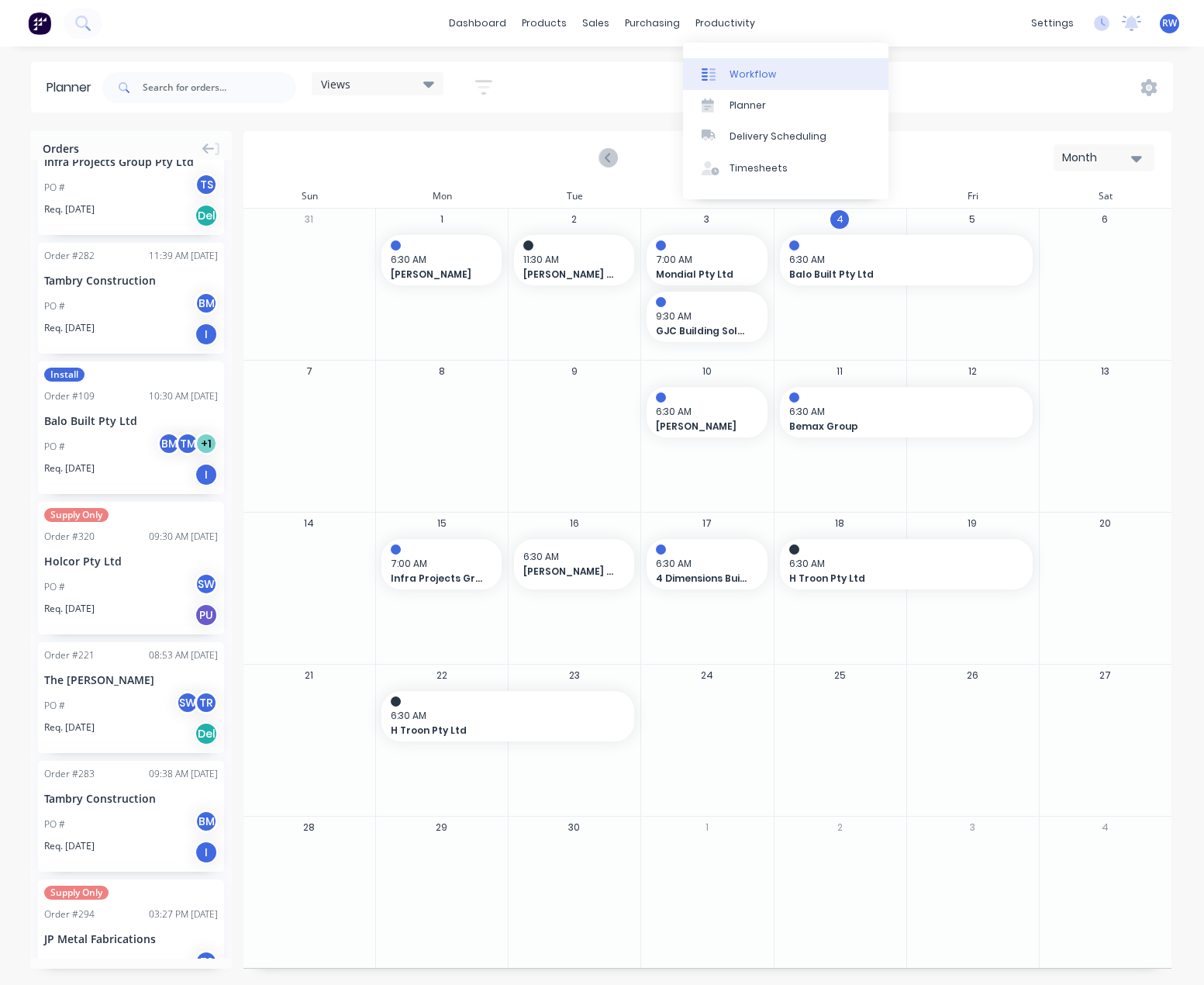
click at [744, 76] on div "Workflow" at bounding box center [753, 74] width 47 height 14
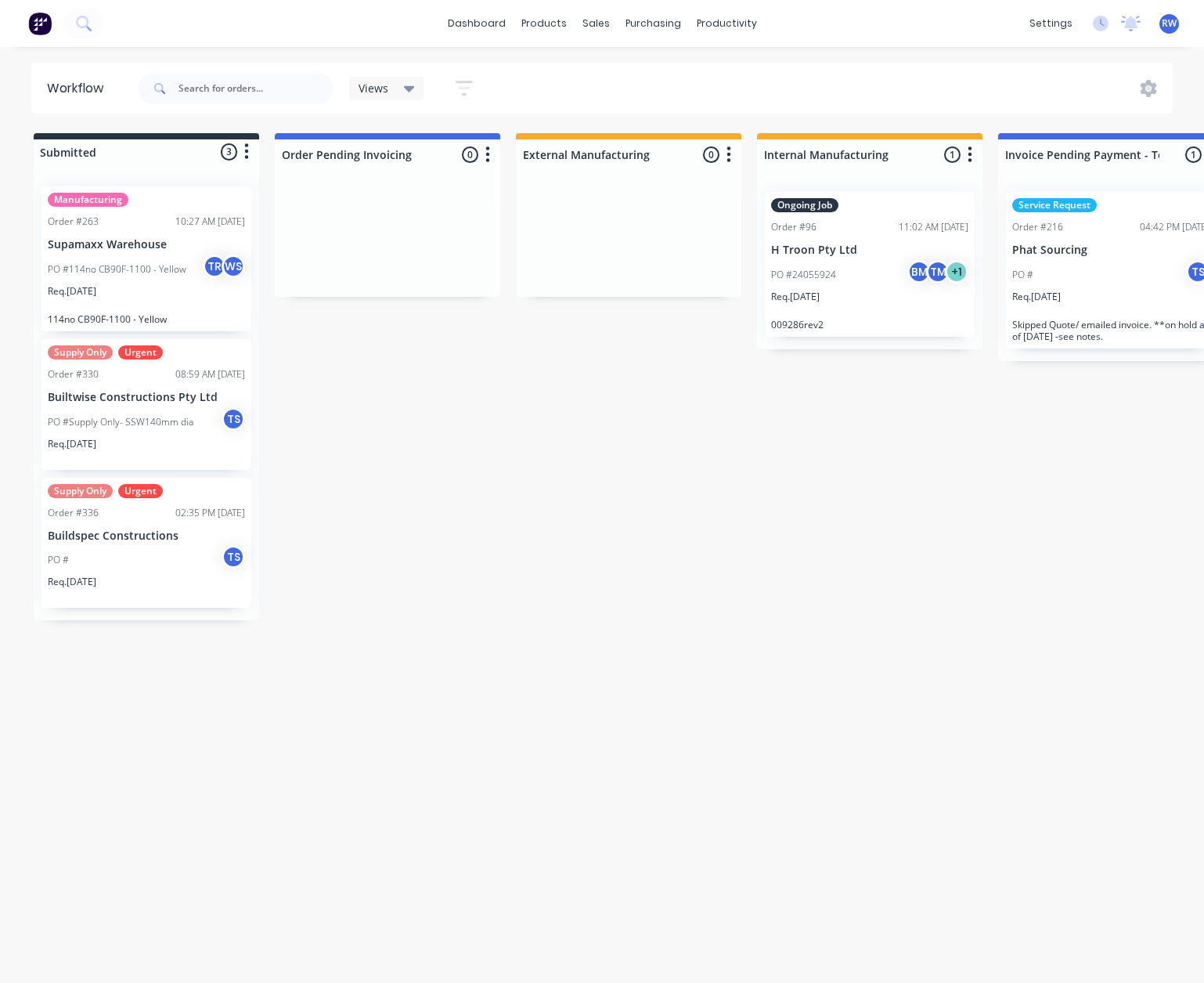
click at [396, 87] on div "Views" at bounding box center [387, 87] width 56 height 14
click at [407, 232] on button "General View" at bounding box center [444, 237] width 167 height 18
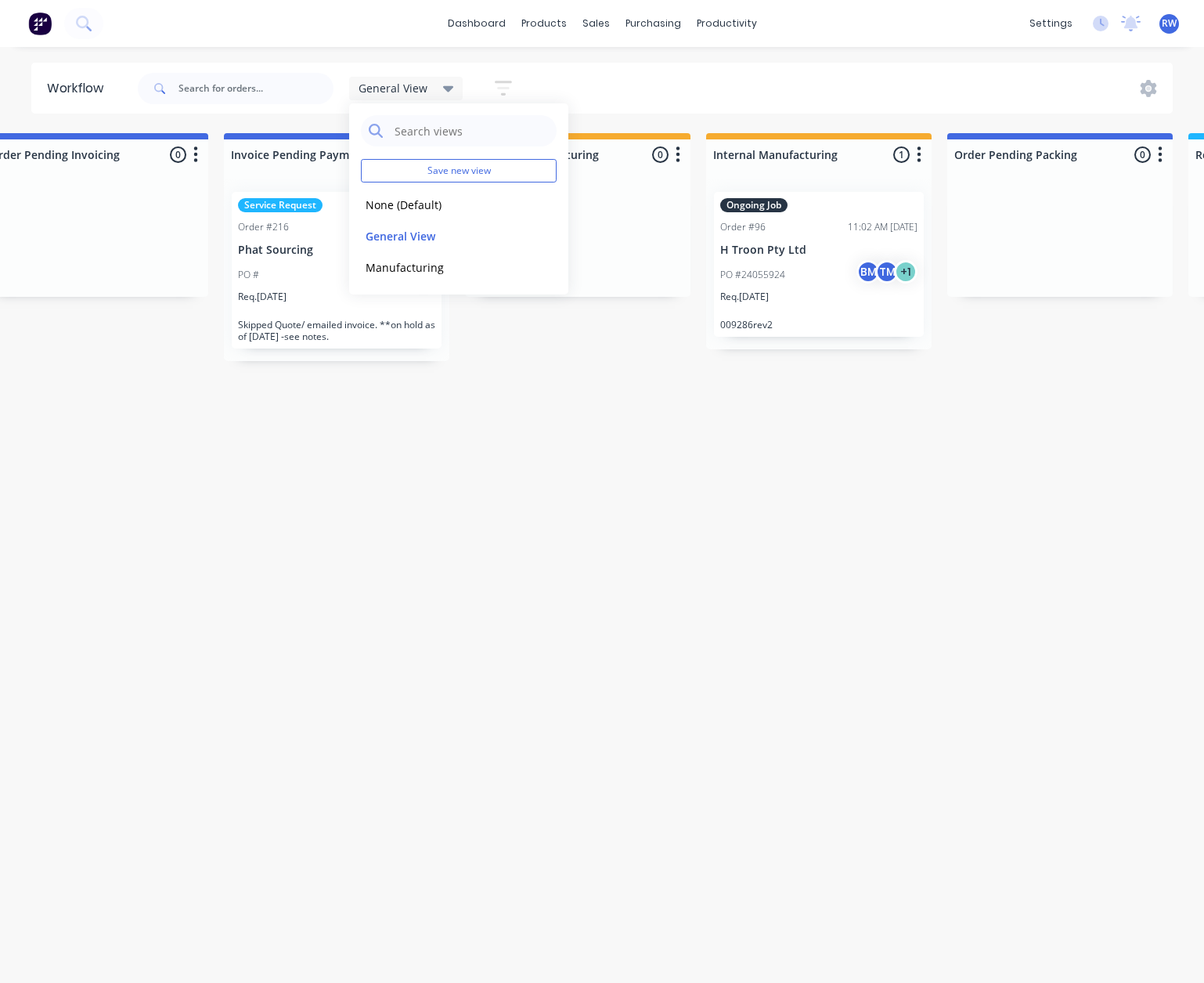
scroll to position [0, 391]
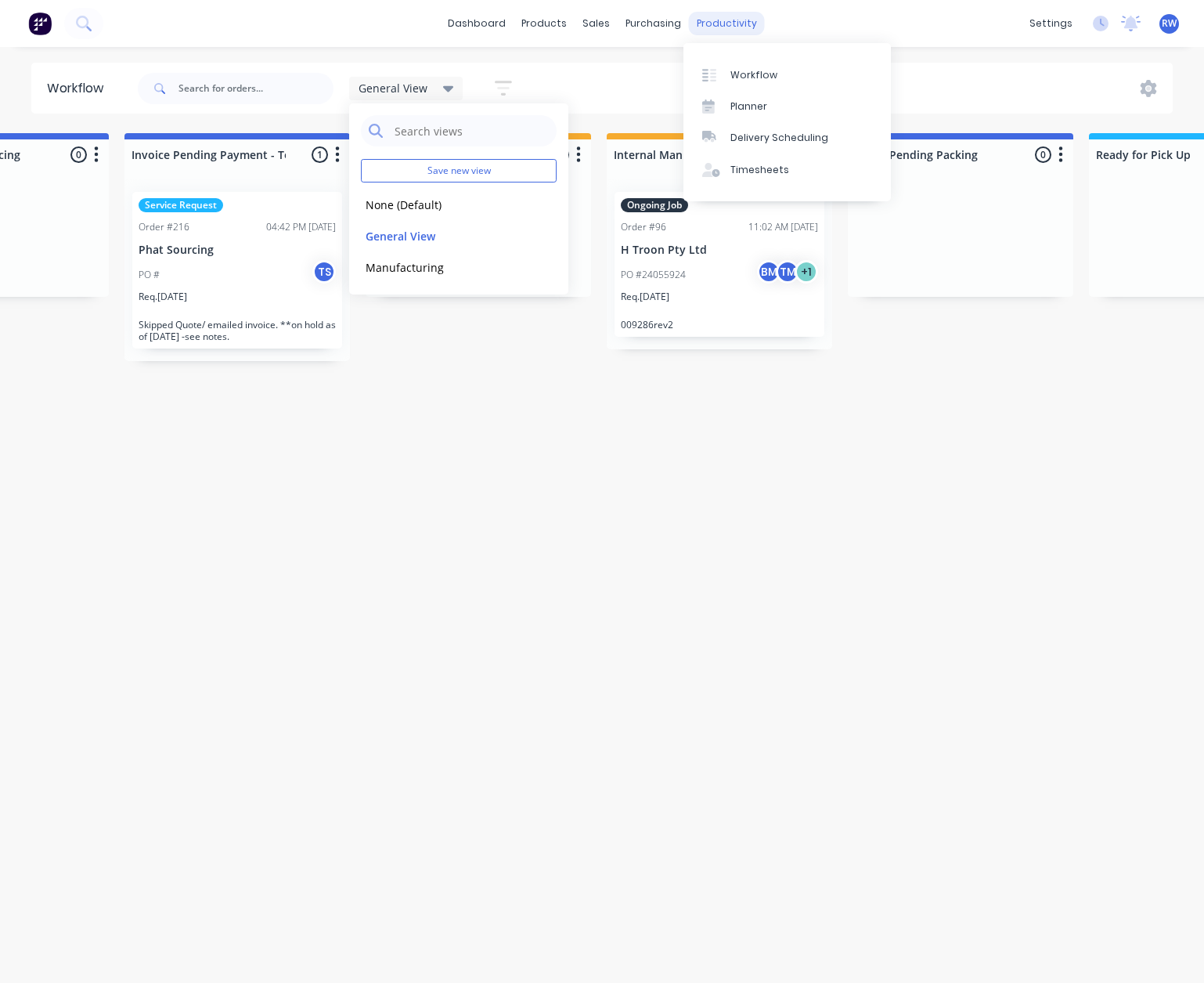
click at [725, 26] on div "productivity" at bounding box center [726, 24] width 76 height 24
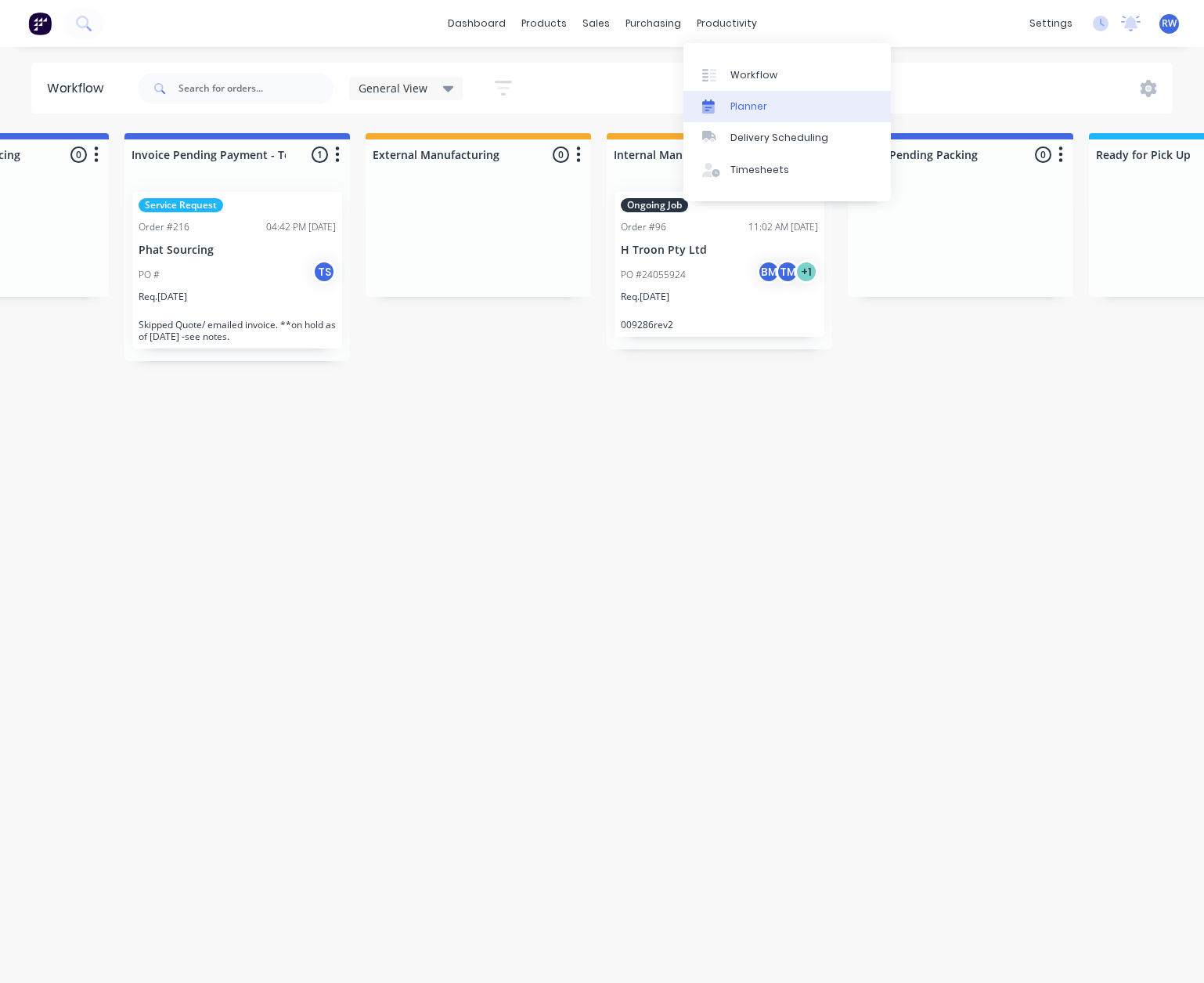
click at [738, 101] on div "Planner" at bounding box center [749, 106] width 36 height 14
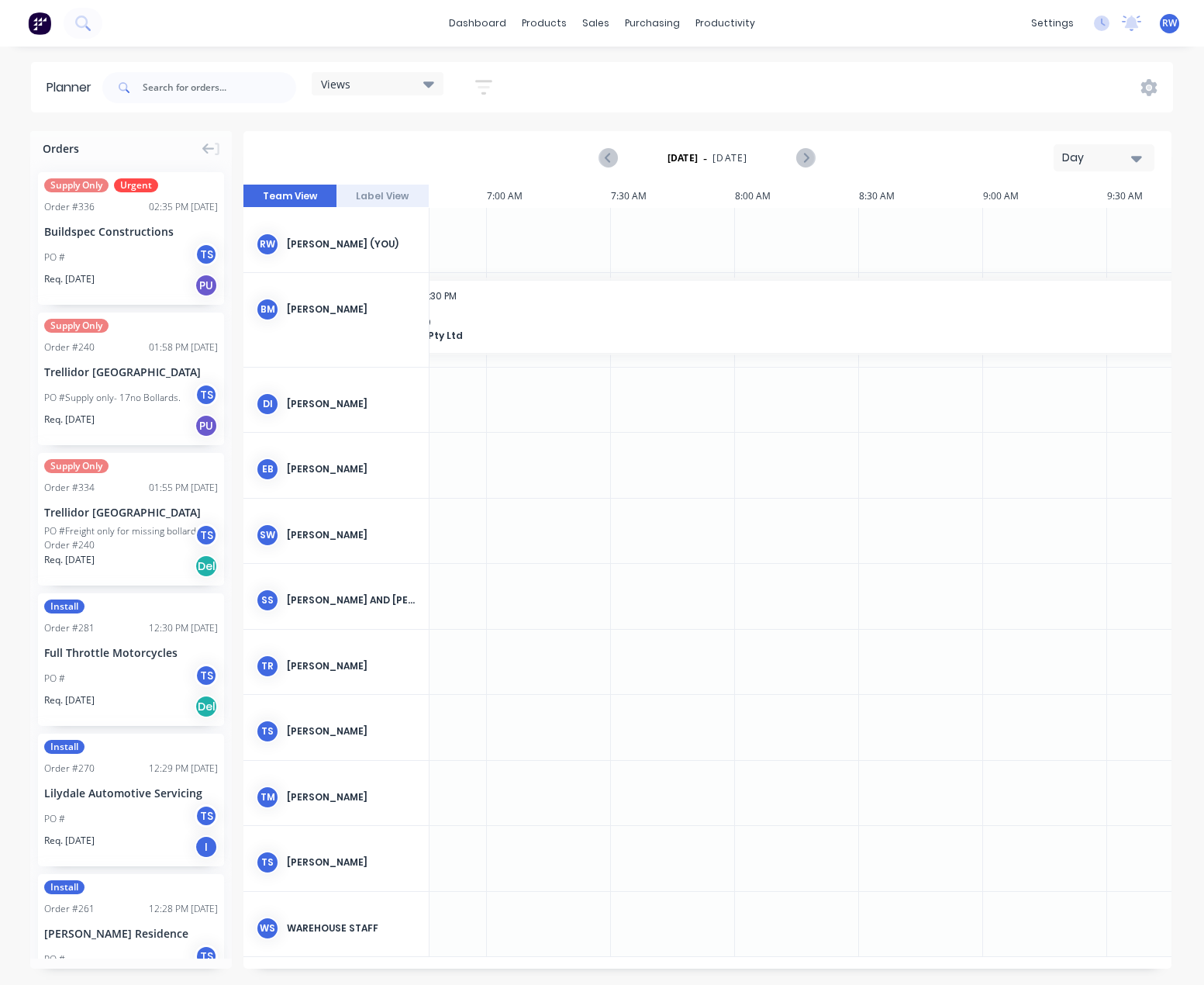
scroll to position [0, 141]
click at [1145, 164] on button "Day" at bounding box center [1104, 158] width 101 height 27
click at [1080, 233] on div "Week" at bounding box center [1076, 230] width 153 height 31
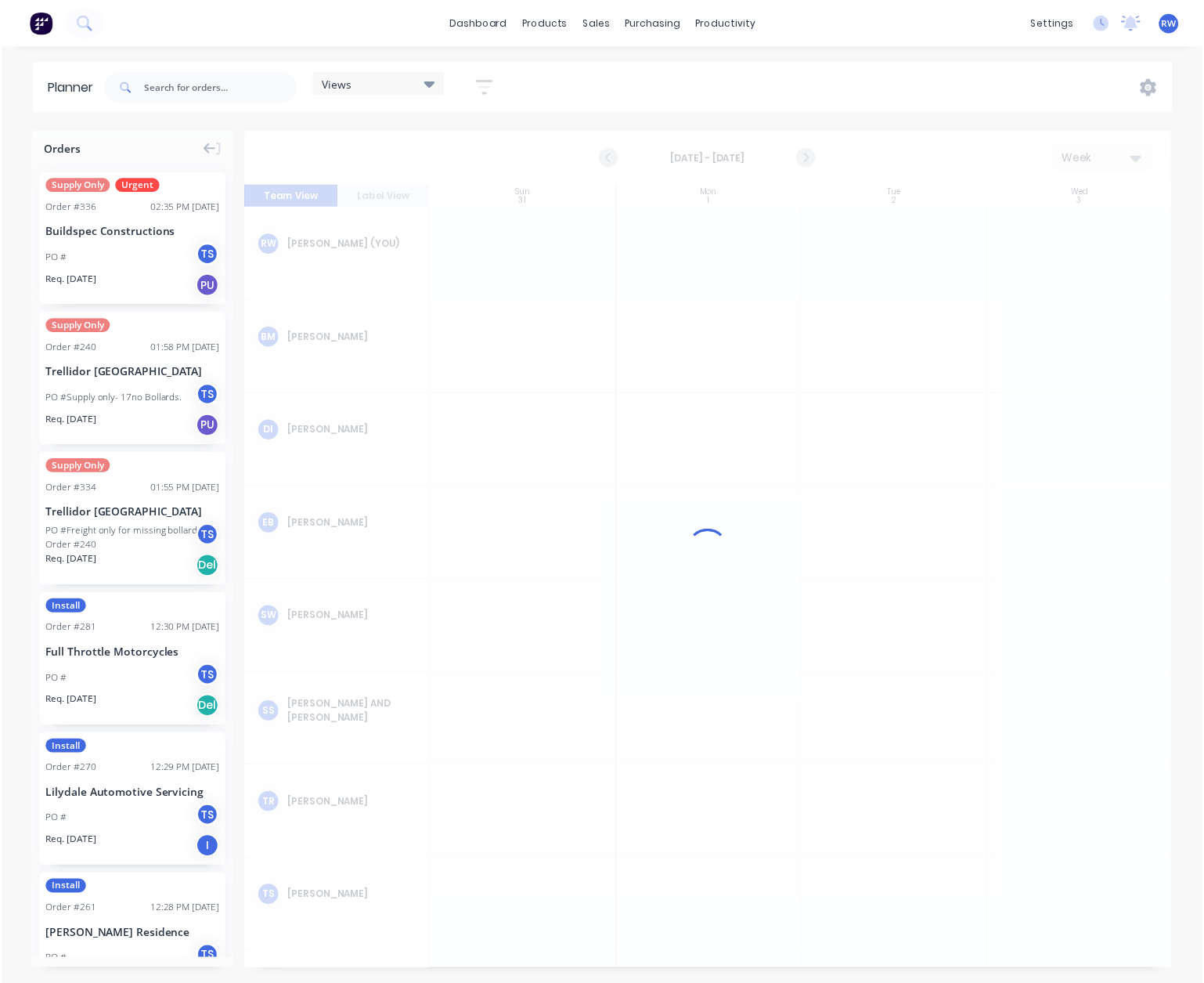
scroll to position [0, 1]
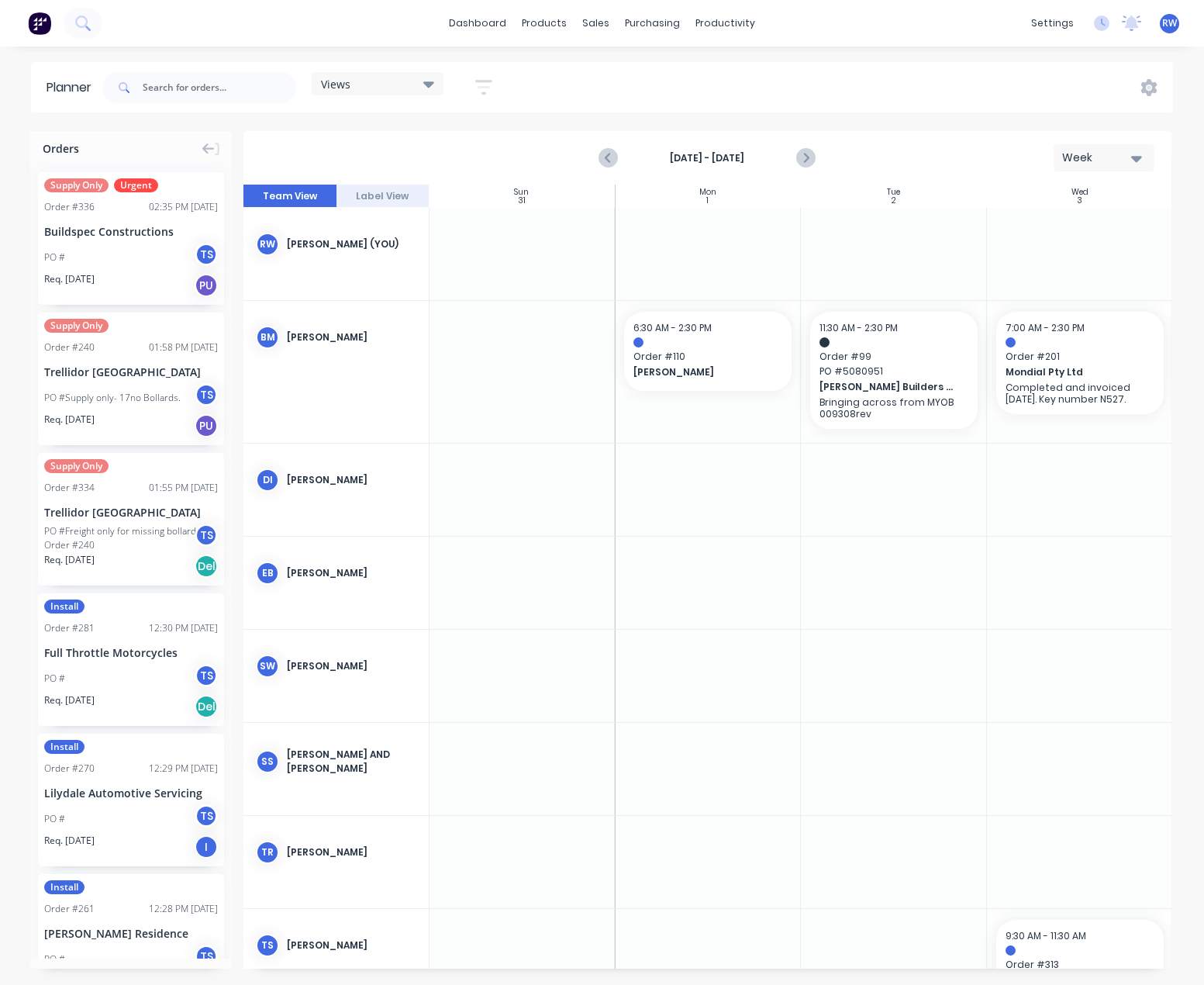
click at [1131, 160] on icon "button" at bounding box center [1136, 158] width 11 height 17
click at [1078, 260] on div "Month" at bounding box center [1076, 261] width 153 height 31
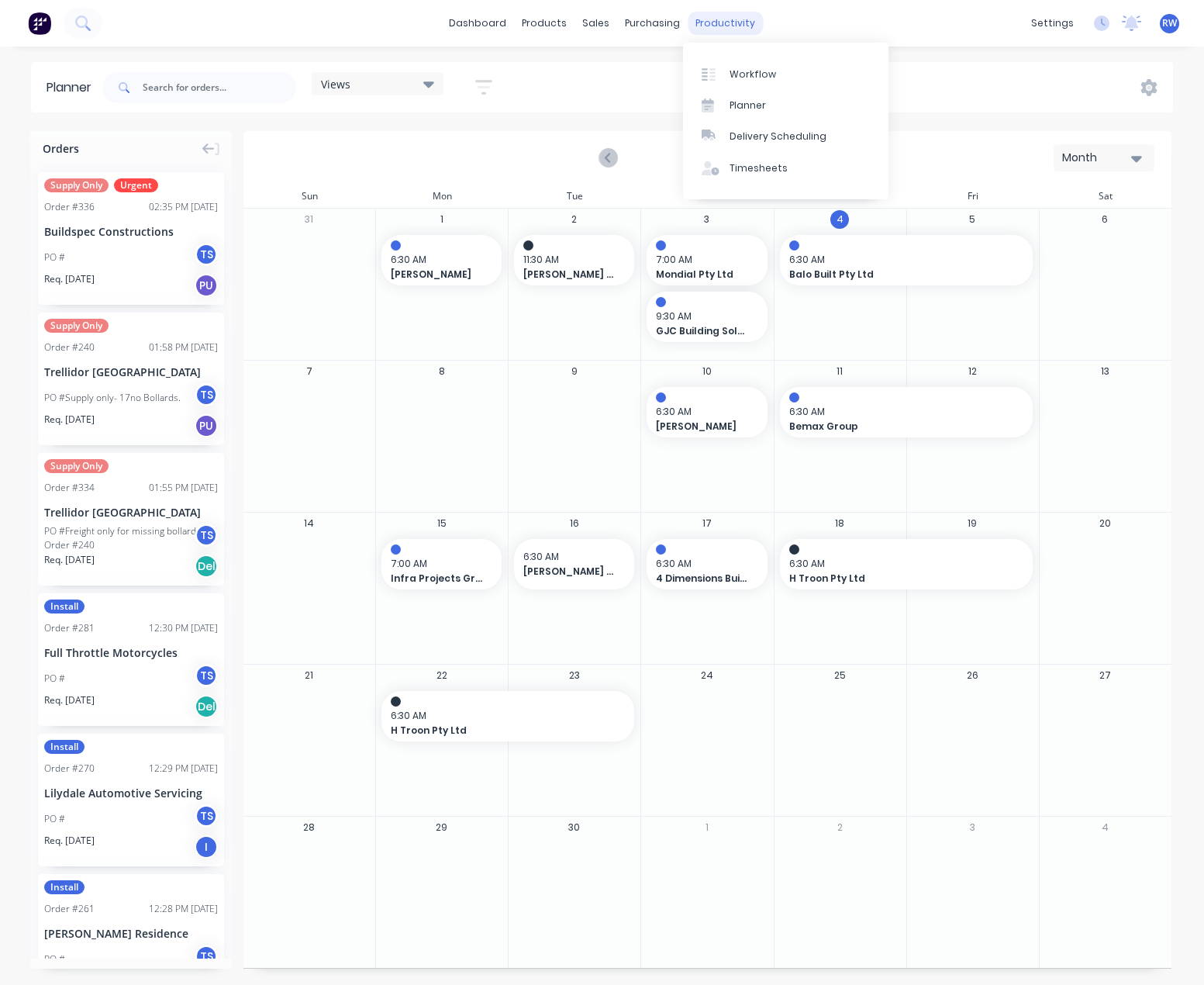
click at [714, 23] on div "productivity" at bounding box center [725, 23] width 75 height 23
click at [750, 80] on div "Workflow" at bounding box center [753, 74] width 47 height 14
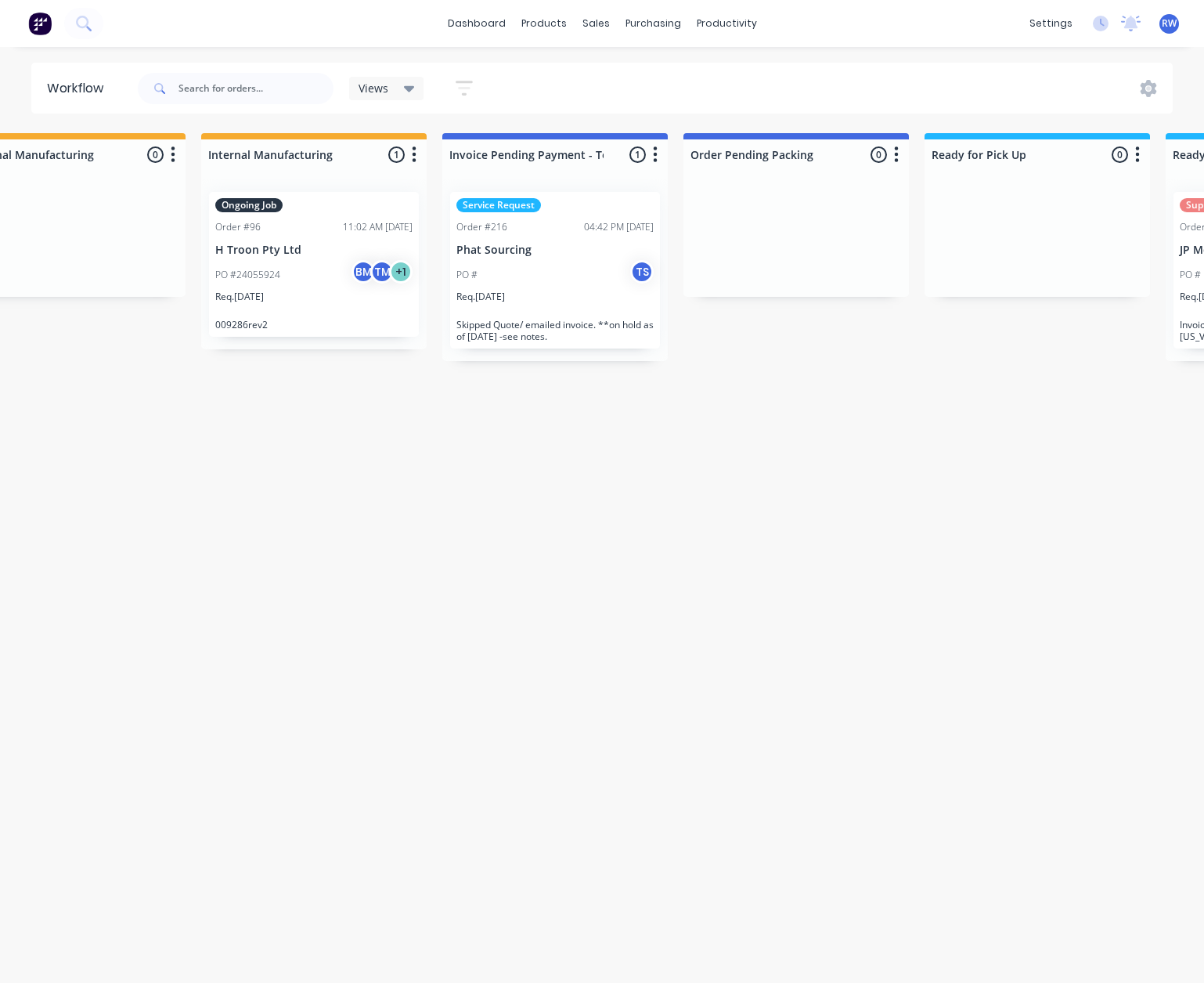
scroll to position [0, 626]
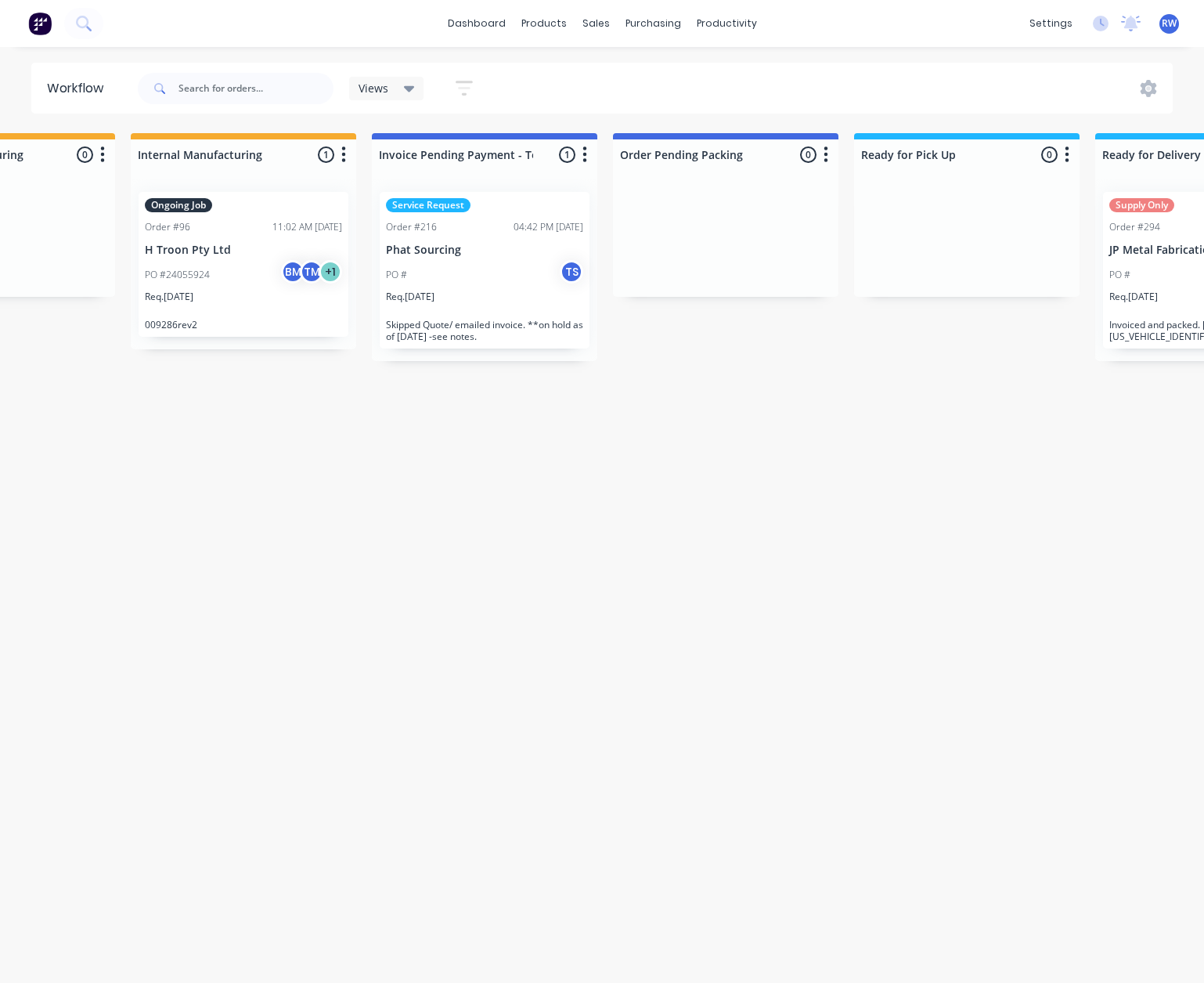
click at [400, 82] on div "Views" at bounding box center [387, 87] width 56 height 14
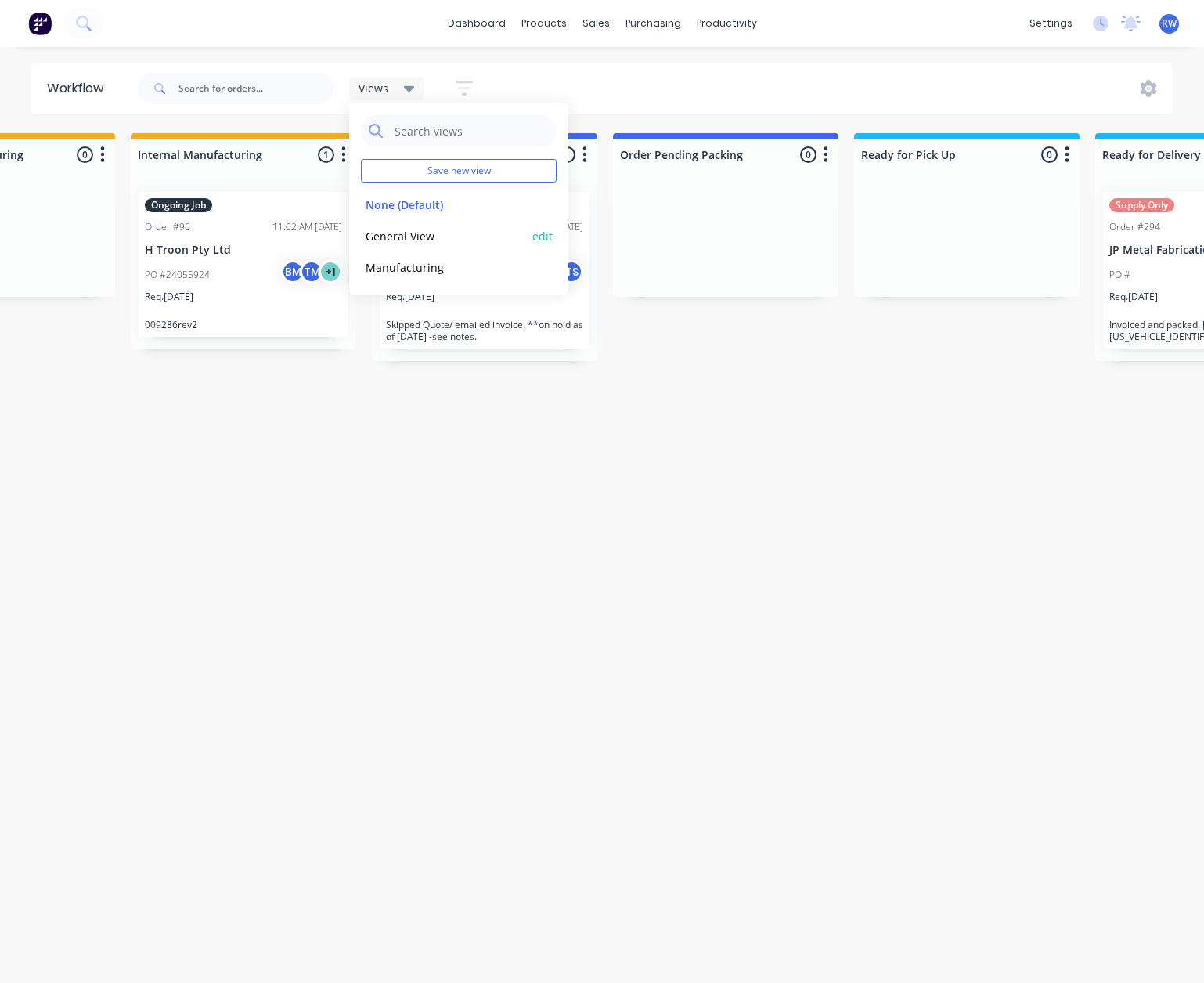
click at [399, 238] on button "General View" at bounding box center [444, 237] width 167 height 18
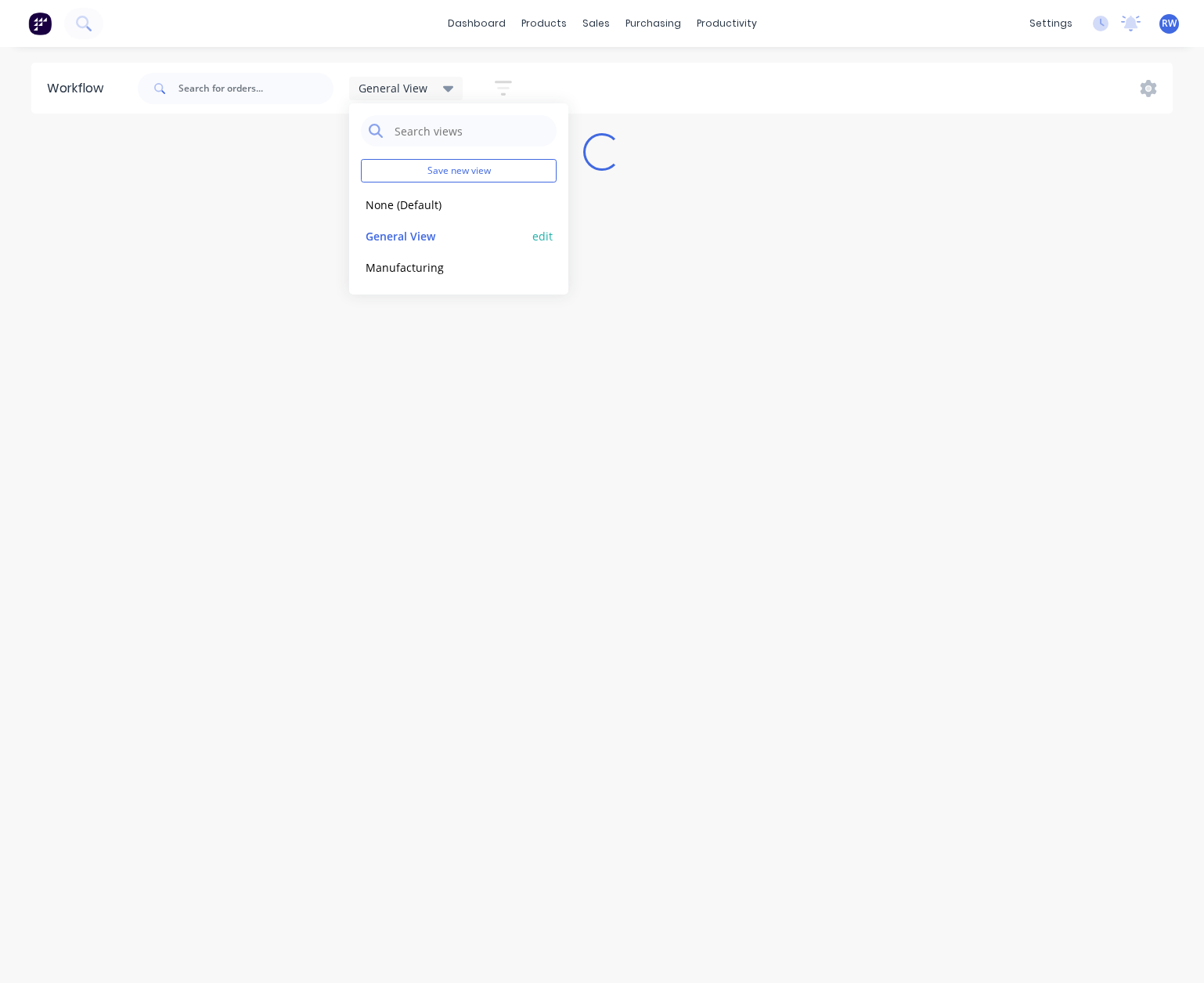
scroll to position [0, 0]
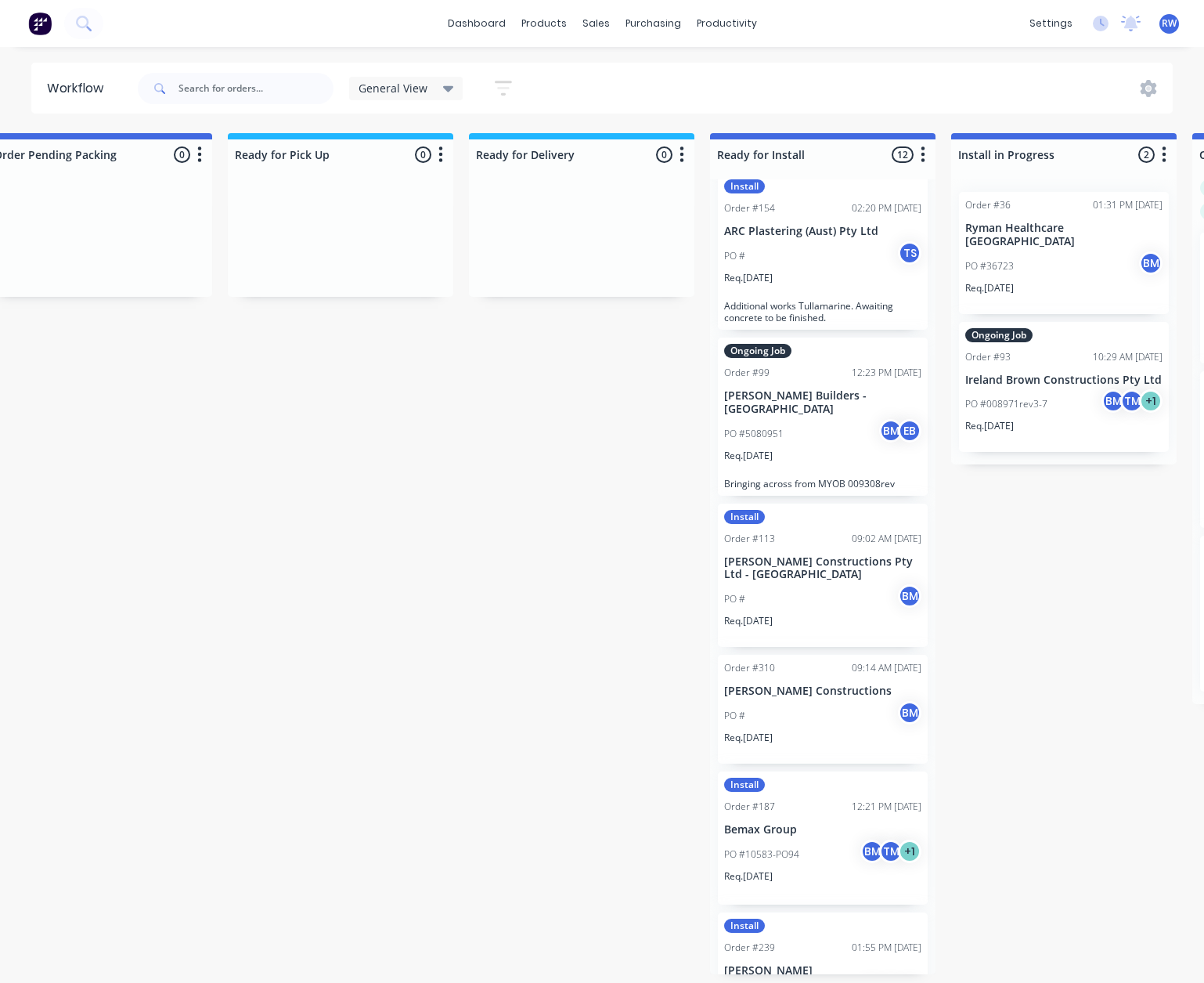
scroll to position [626, 0]
click at [805, 837] on div "PO #10583-PO94 BM TM + 1" at bounding box center [823, 852] width 197 height 30
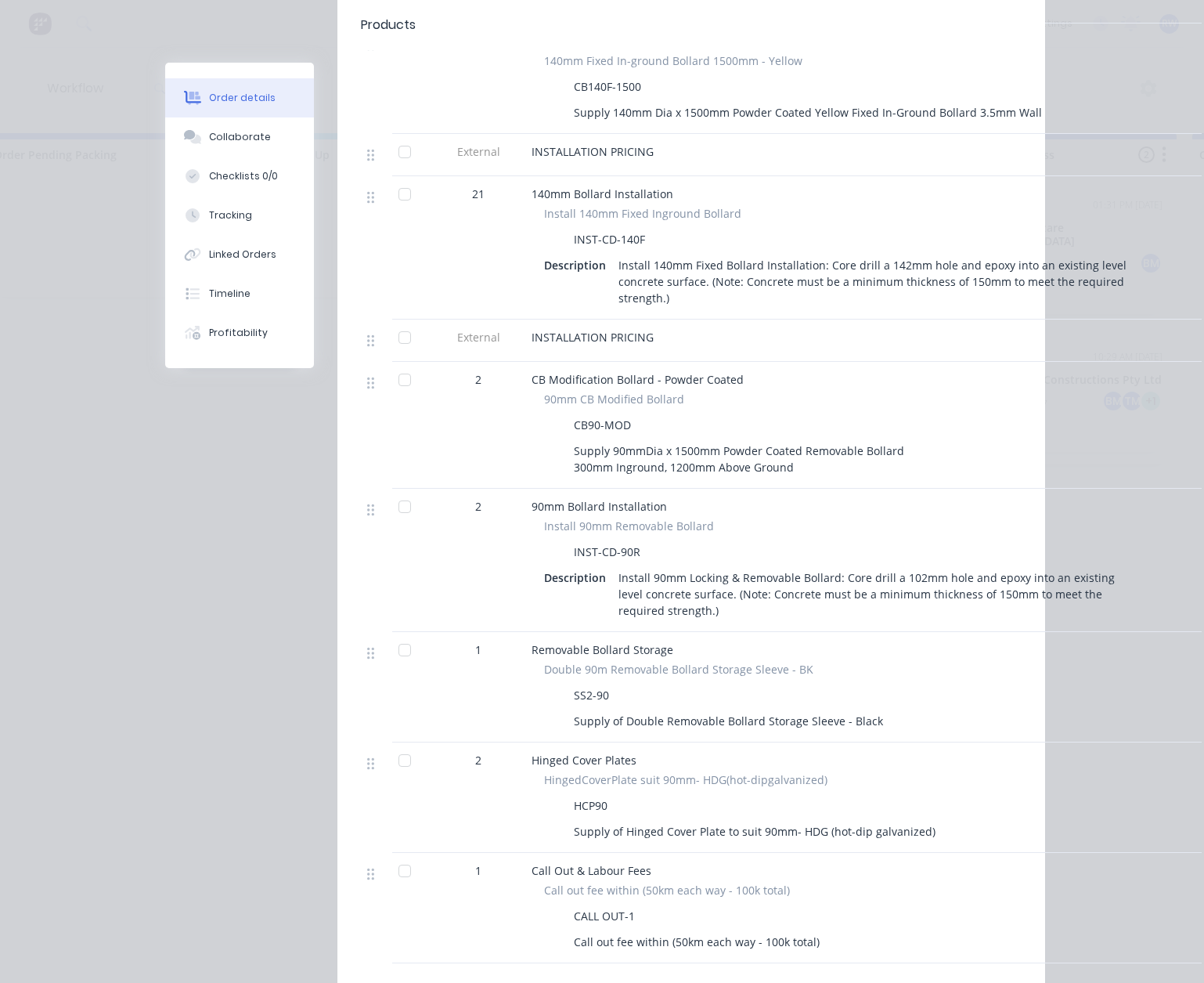
scroll to position [783, 0]
